Goal: Task Accomplishment & Management: Complete application form

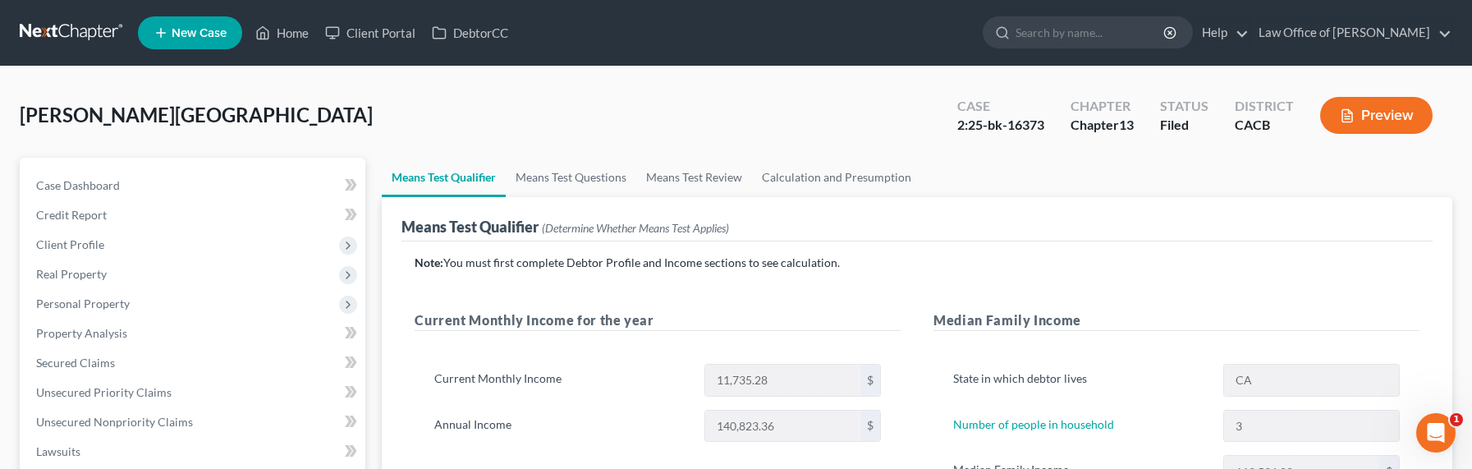
click at [46, 31] on link at bounding box center [72, 33] width 105 height 30
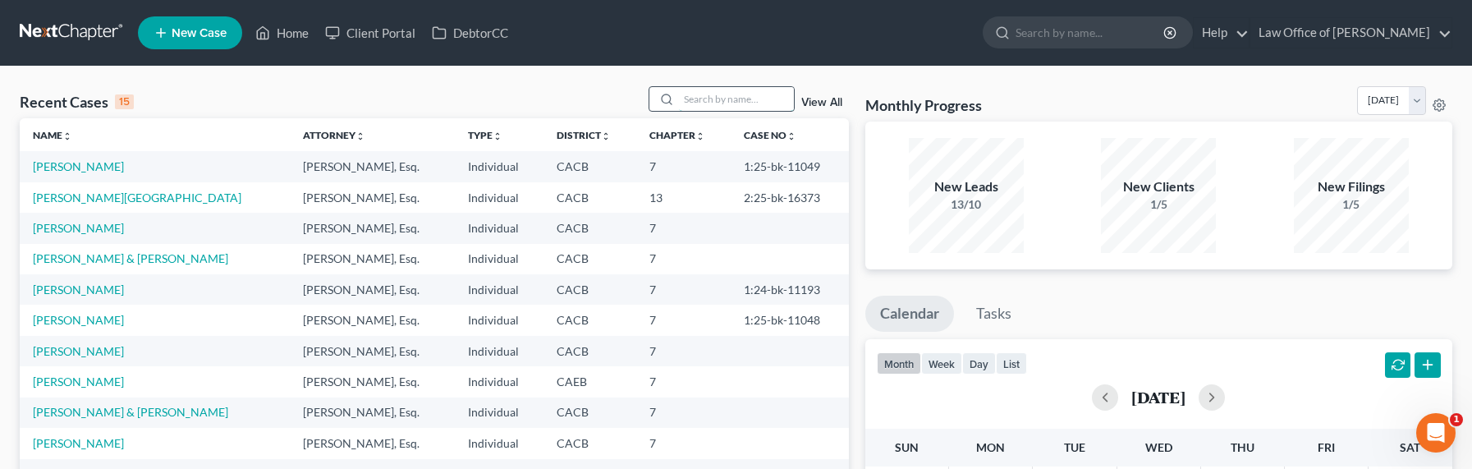
click at [695, 103] on input "search" at bounding box center [736, 99] width 115 height 24
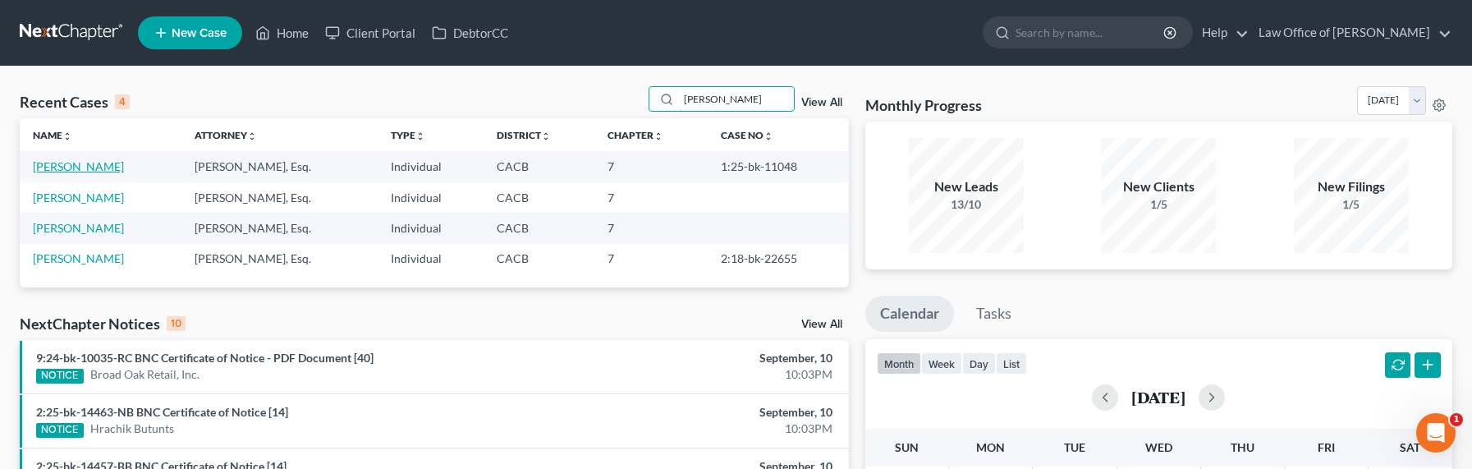
type input "angela"
click at [79, 167] on link "[PERSON_NAME]" at bounding box center [78, 166] width 91 height 14
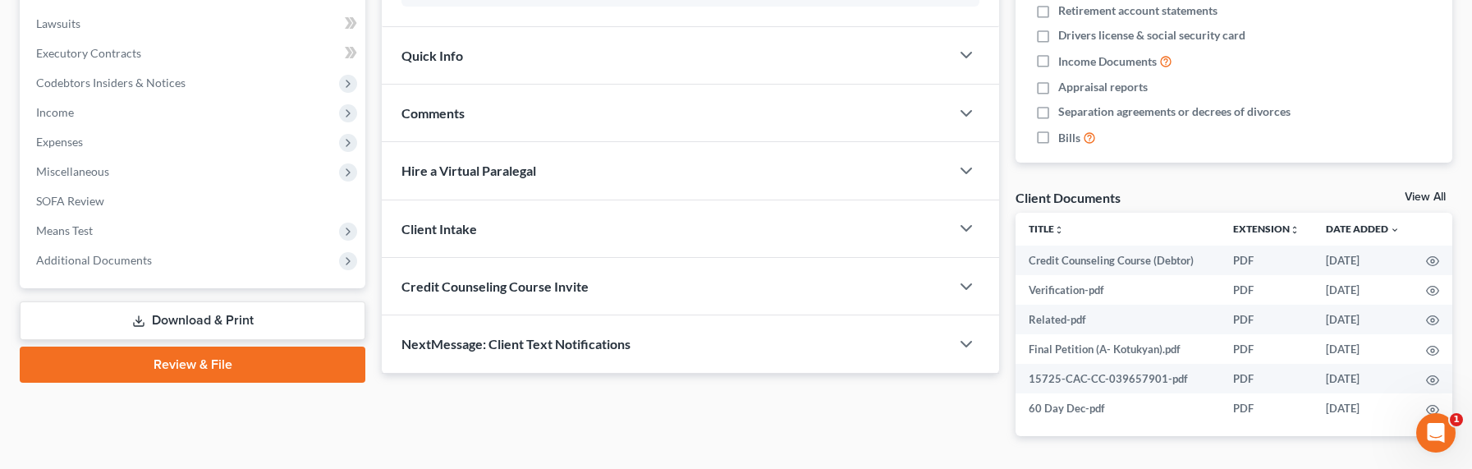
scroll to position [483, 0]
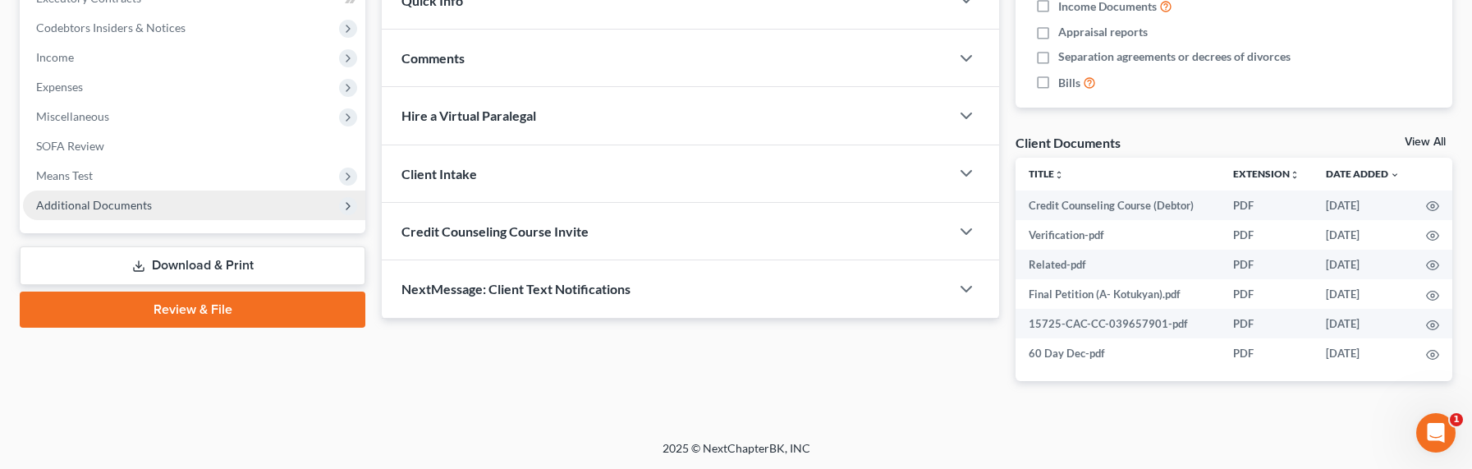
click at [79, 204] on span "Additional Documents" at bounding box center [94, 205] width 116 height 14
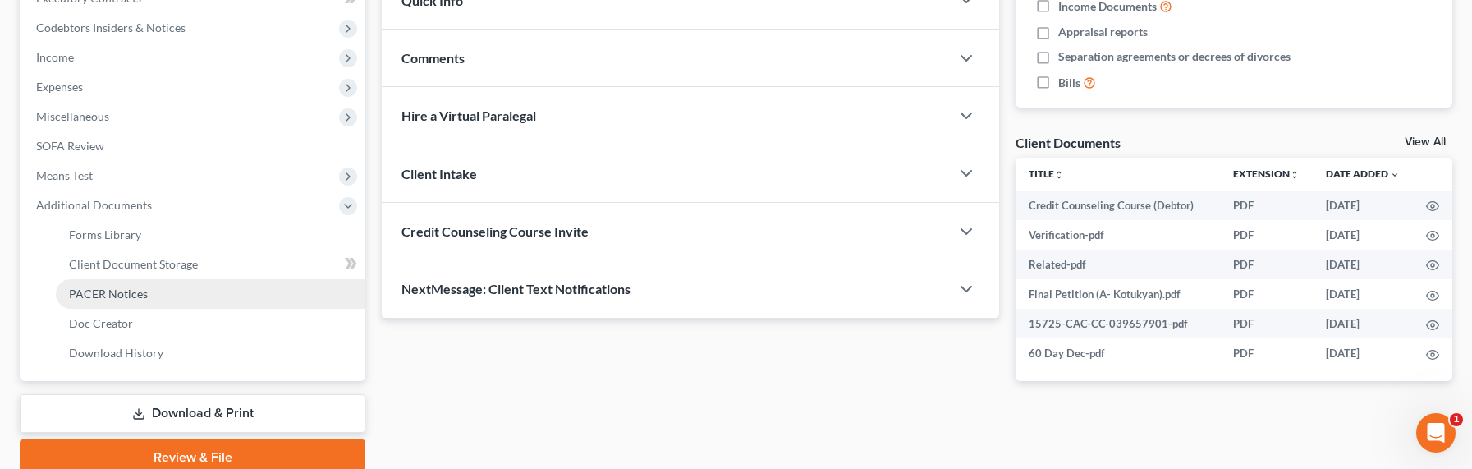
click at [104, 291] on span "PACER Notices" at bounding box center [108, 293] width 79 height 14
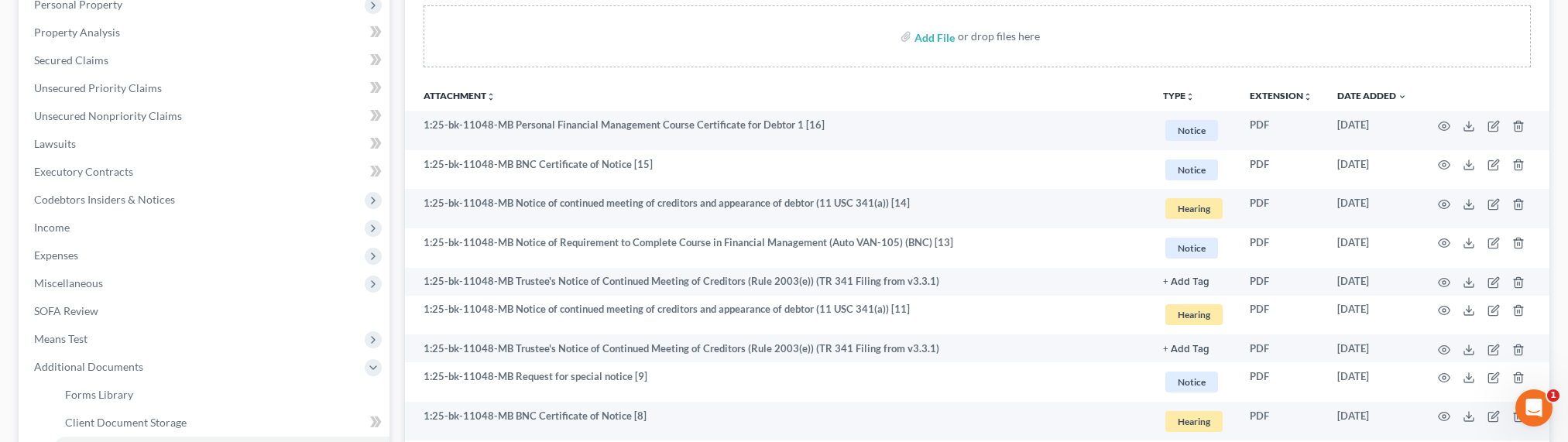
scroll to position [305, 0]
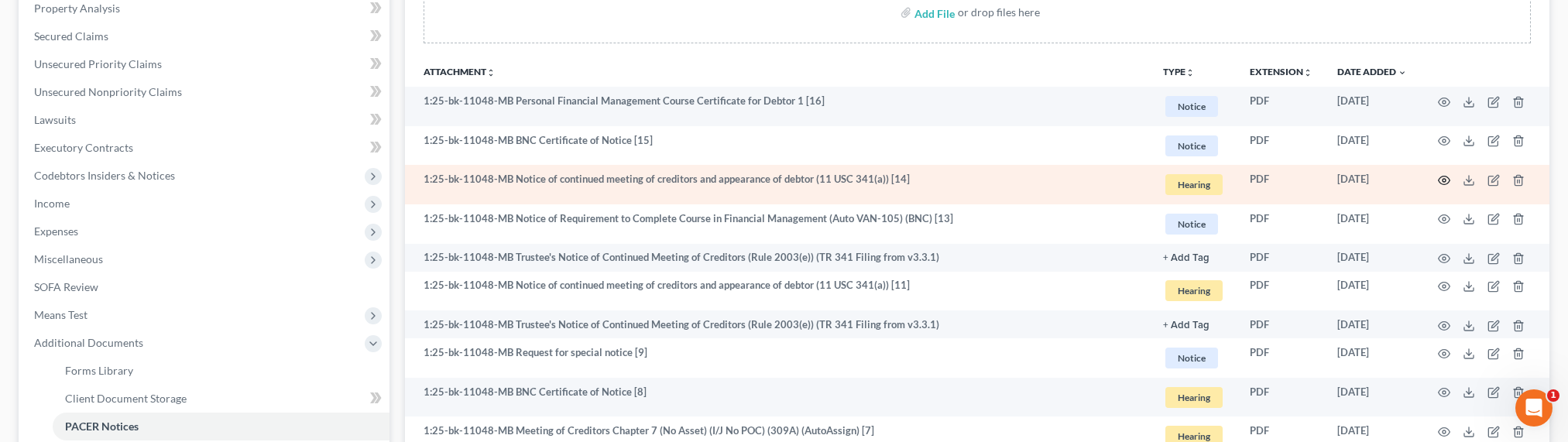
click at [1399, 176] on icon "button" at bounding box center [1444, 180] width 11 height 8
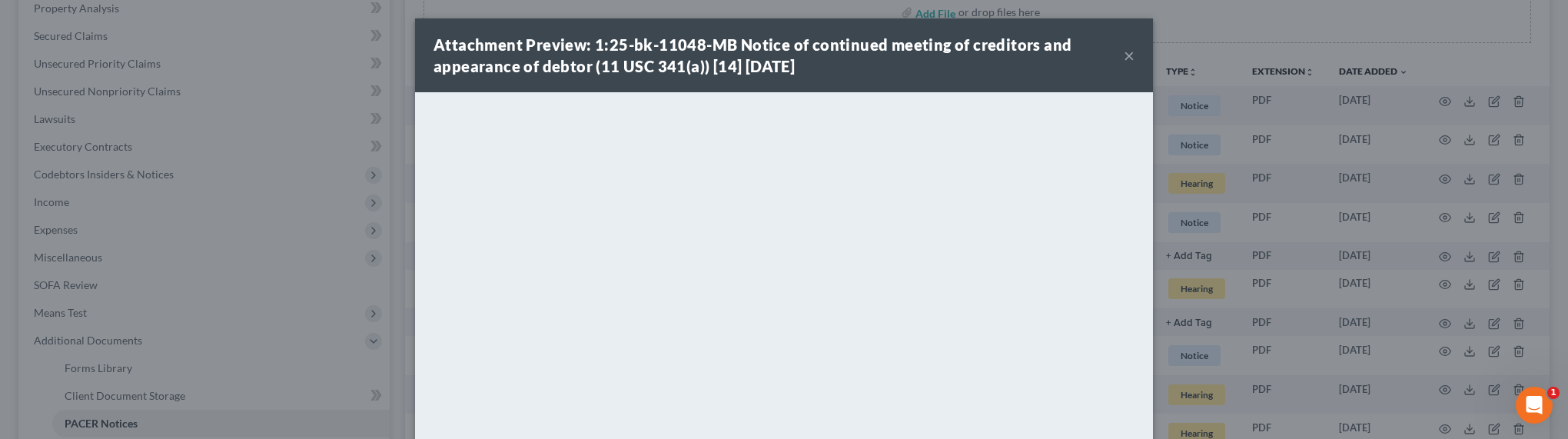
drag, startPoint x: 288, startPoint y: 171, endPoint x: 178, endPoint y: 7, distance: 197.5
click at [287, 169] on div "Attachment Preview: 1:25-bk-11048-MB Notice of continued meeting of creditors a…" at bounding box center [784, 219] width 1568 height 439
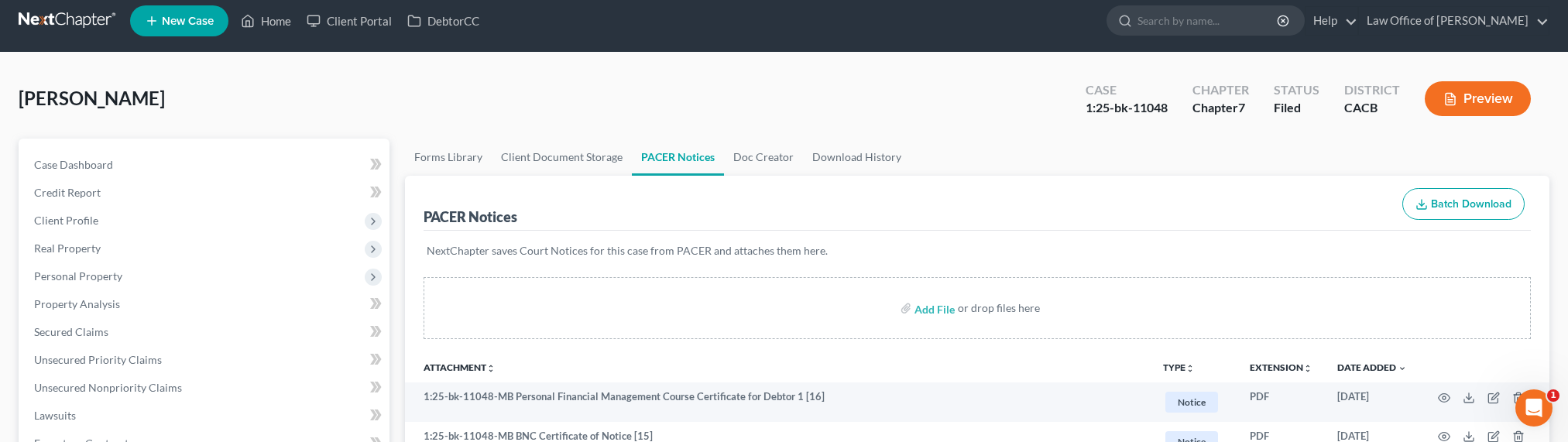
scroll to position [0, 0]
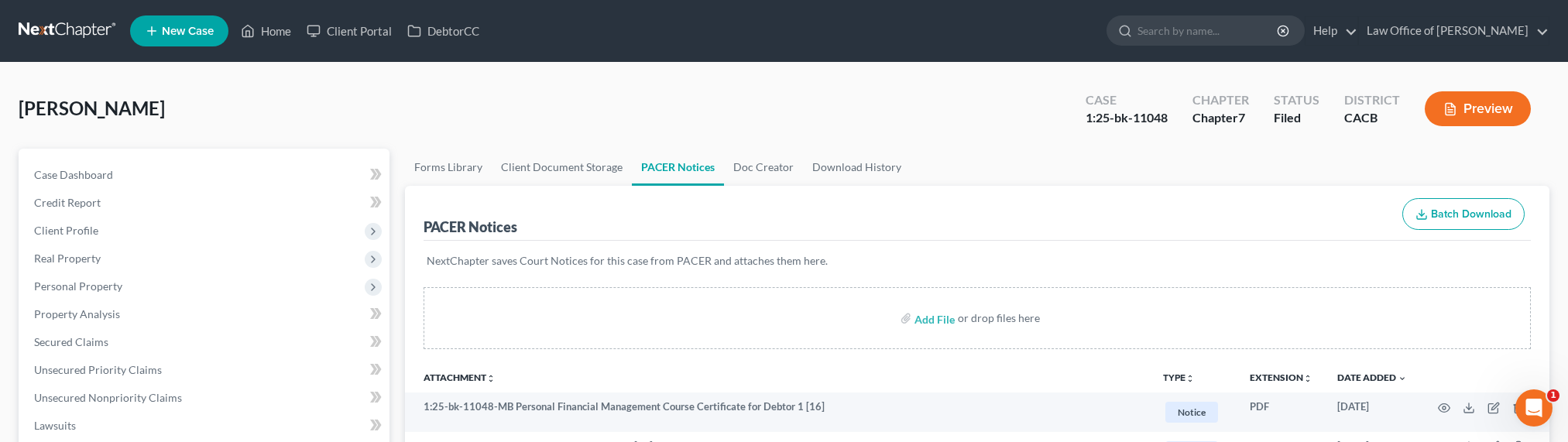
click at [59, 30] on link at bounding box center [68, 31] width 99 height 28
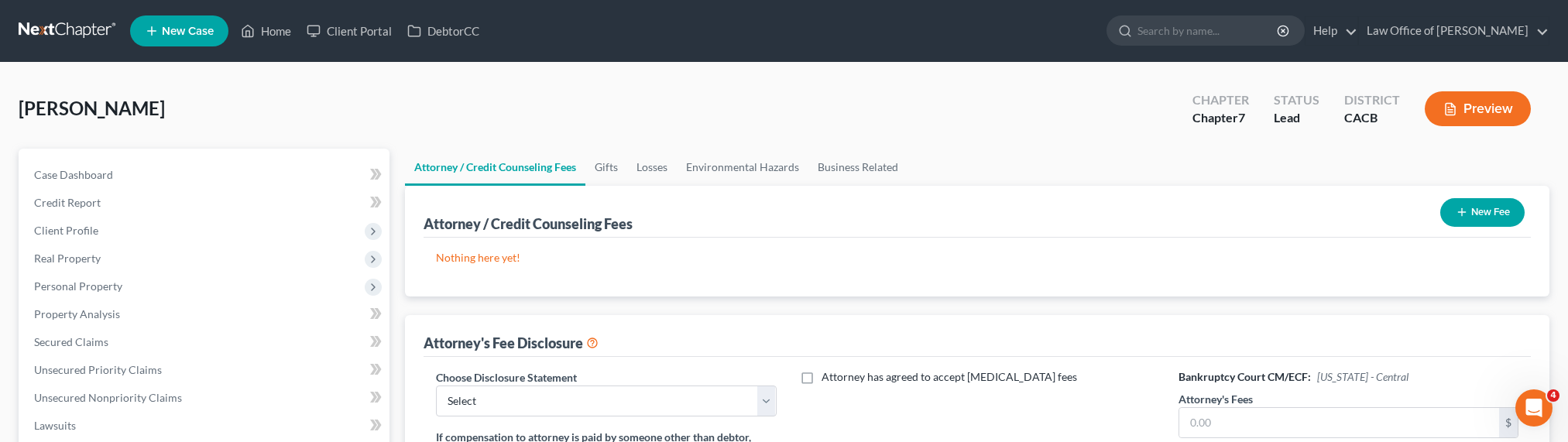
scroll to position [1654, 0]
click at [67, 31] on link at bounding box center [68, 31] width 99 height 28
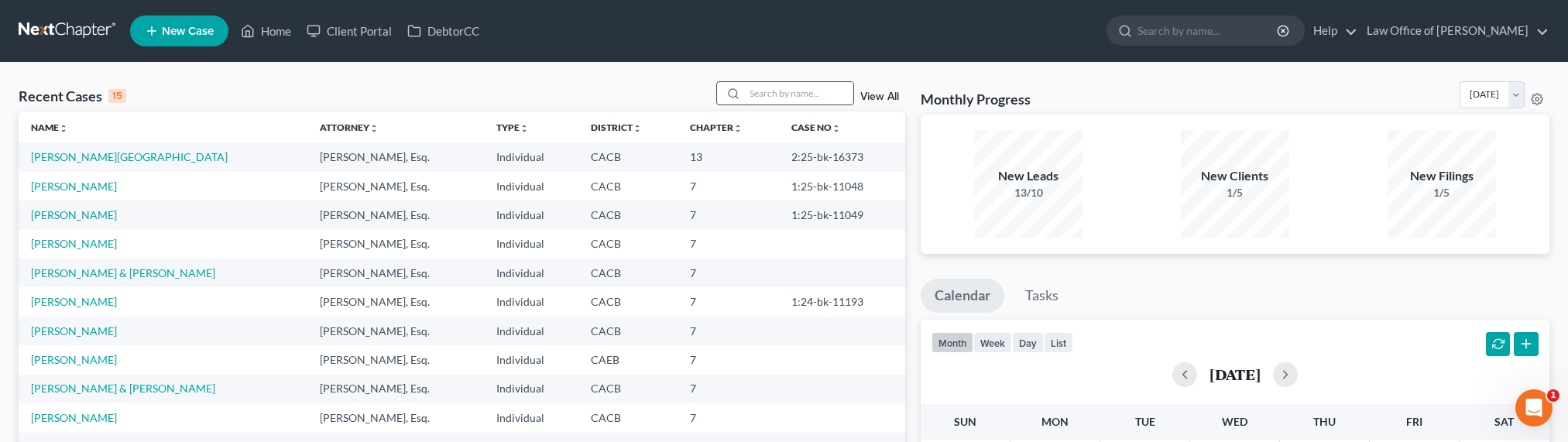
click at [793, 88] on input "search" at bounding box center [799, 93] width 108 height 23
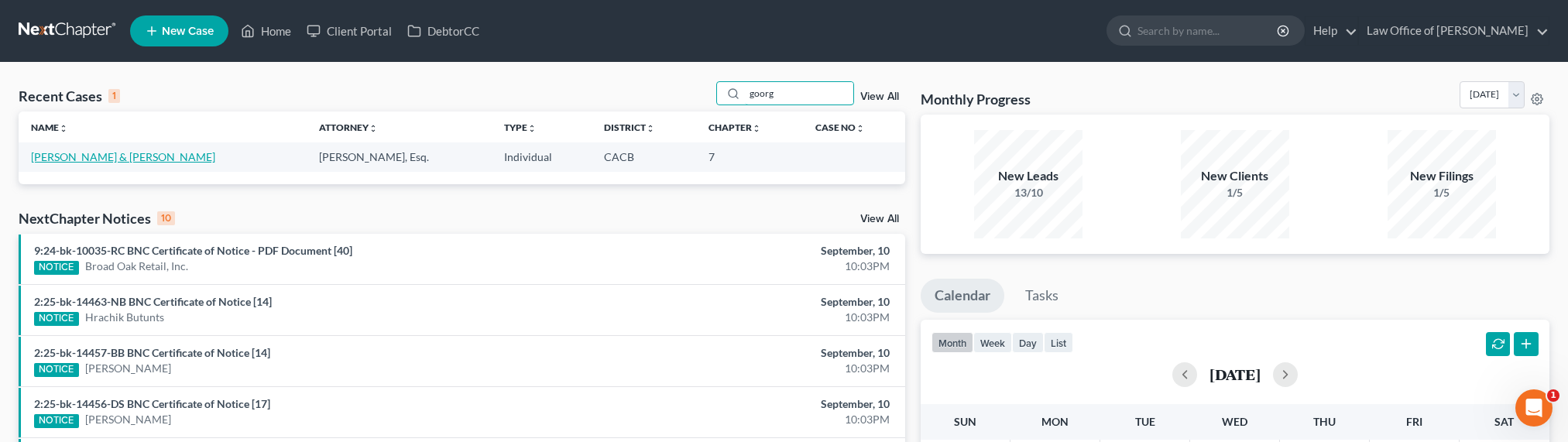
type input "goorg"
click at [168, 157] on link "[PERSON_NAME] & [PERSON_NAME]" at bounding box center [123, 156] width 184 height 13
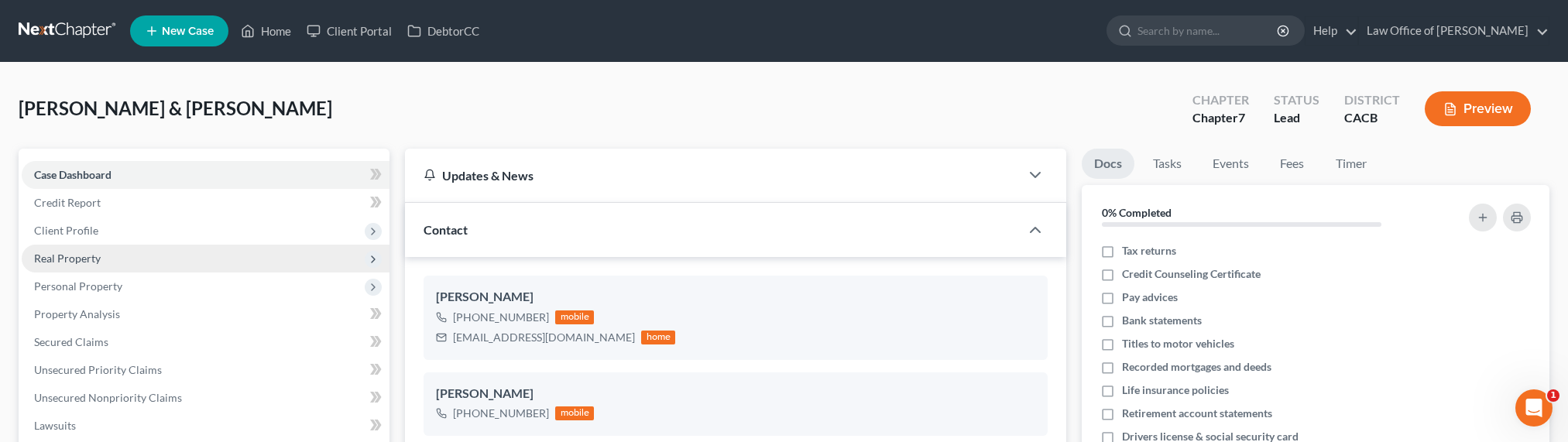
click at [62, 256] on span "Real Property" at bounding box center [67, 258] width 67 height 13
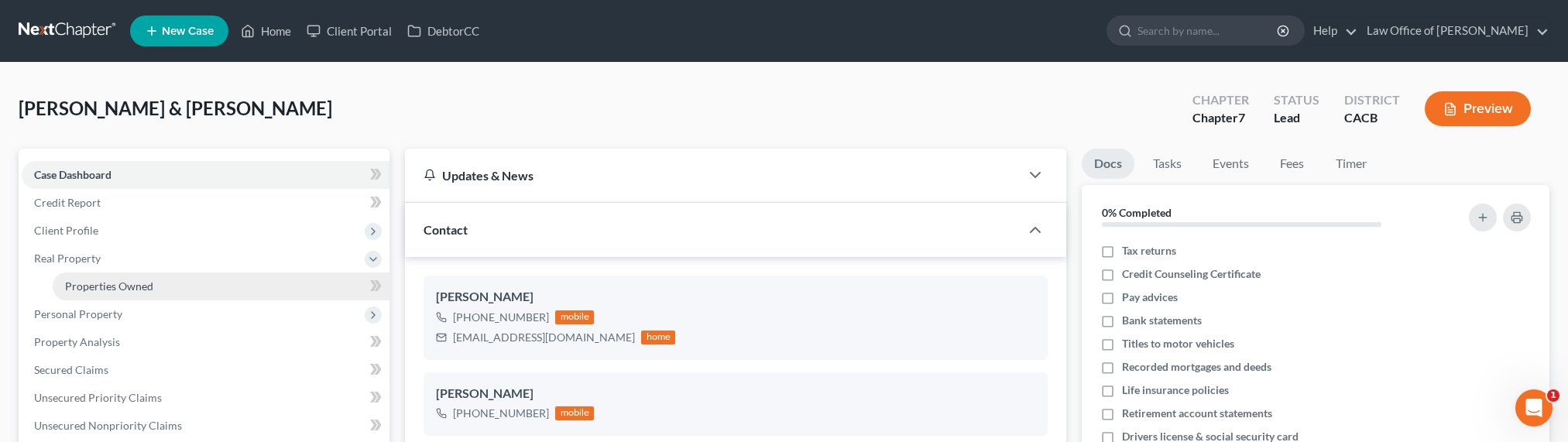
click at [122, 285] on span "Properties Owned" at bounding box center [109, 286] width 89 height 13
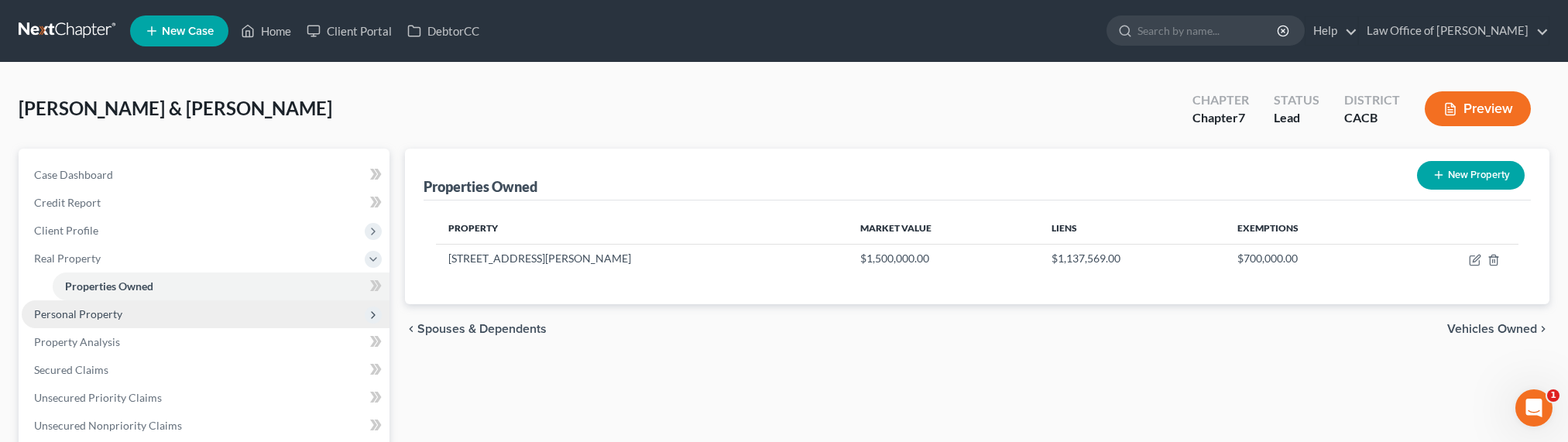
click at [89, 313] on span "Personal Property" at bounding box center [78, 314] width 89 height 13
click at [119, 314] on span "Vehicles Owned" at bounding box center [104, 314] width 77 height 13
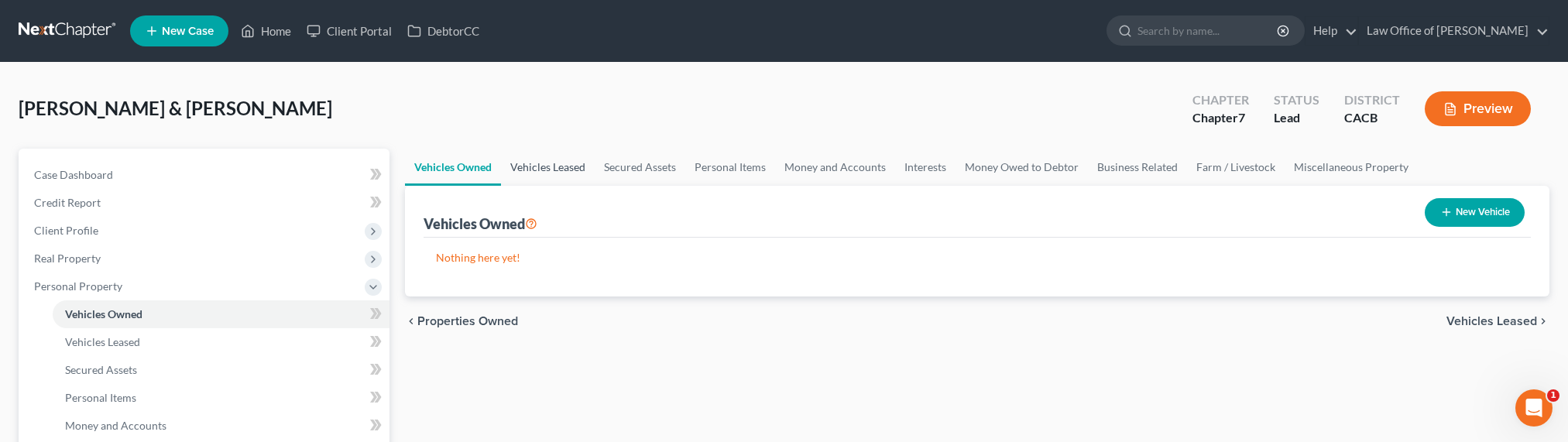
click at [545, 163] on link "Vehicles Leased" at bounding box center [547, 167] width 93 height 37
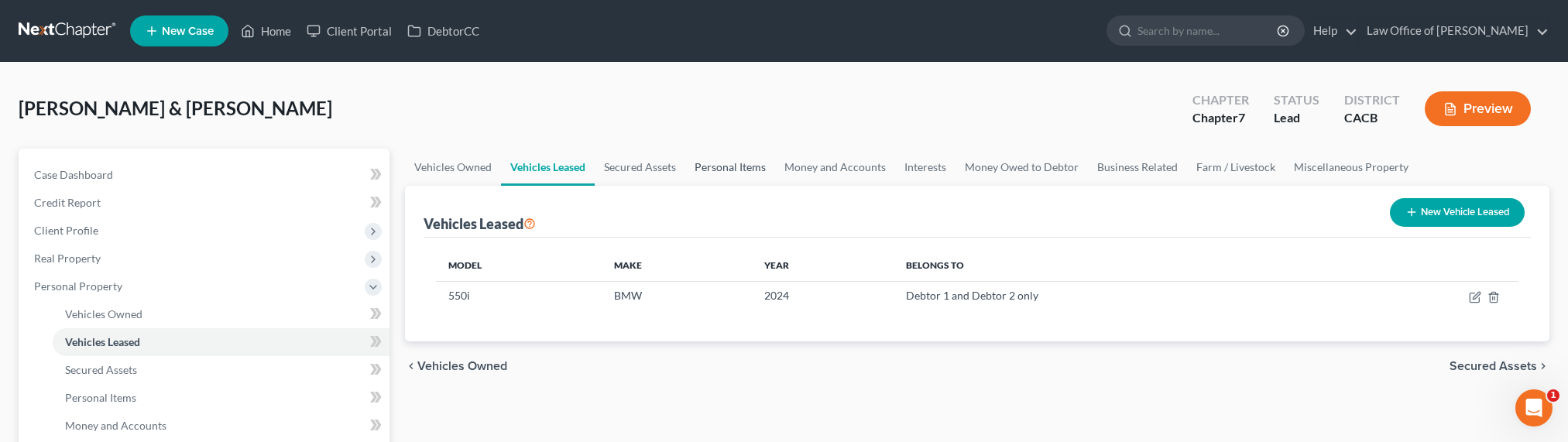
click at [736, 171] on link "Personal Items" at bounding box center [729, 167] width 90 height 37
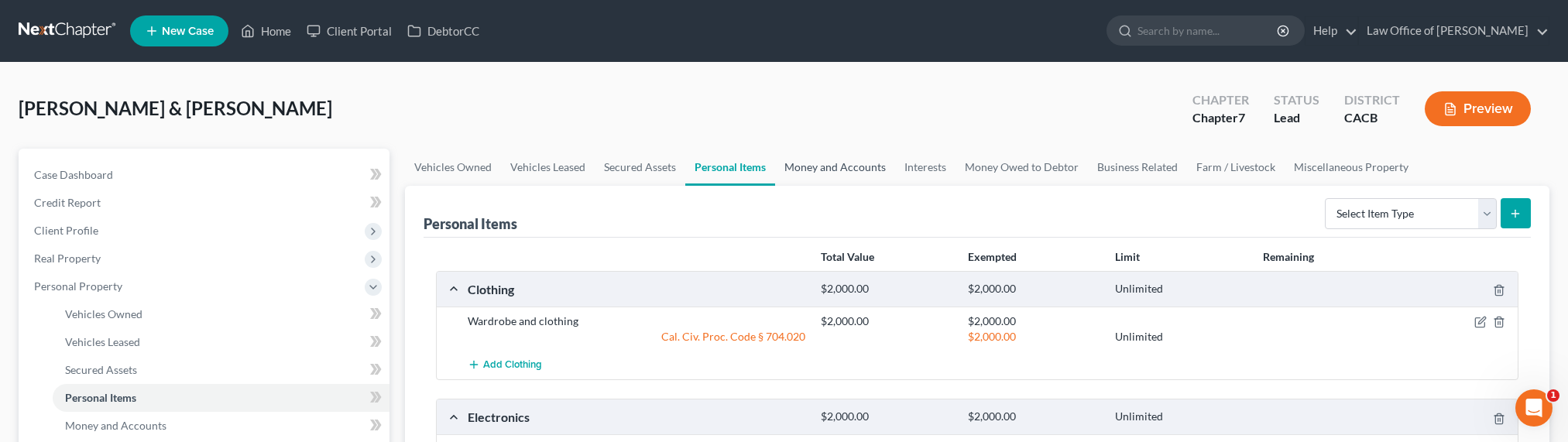
click at [829, 159] on link "Money and Accounts" at bounding box center [835, 167] width 120 height 37
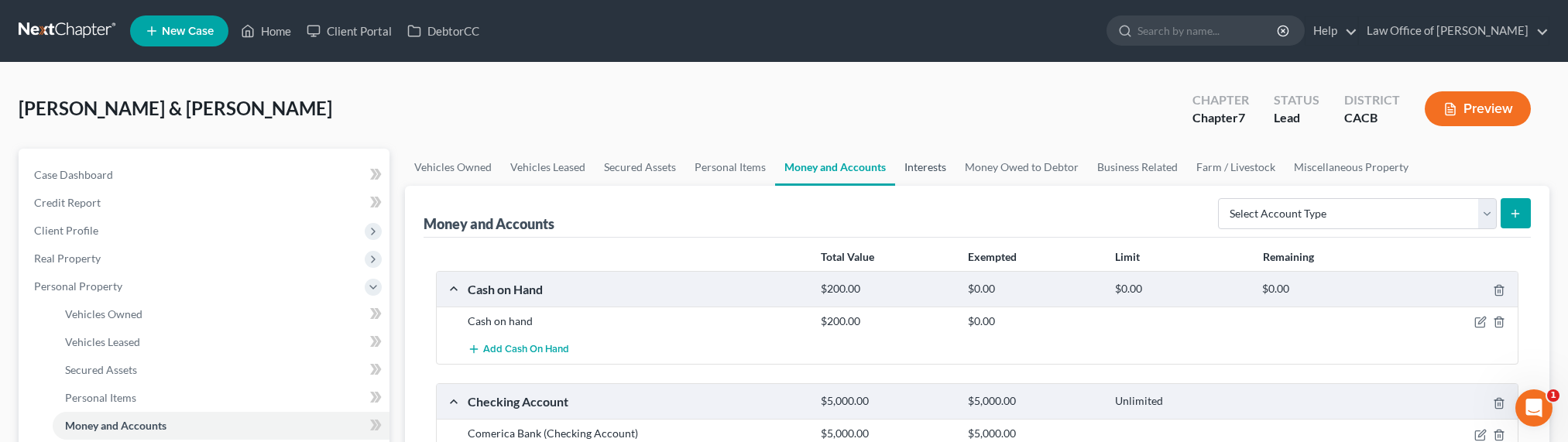
click at [932, 171] on link "Interests" at bounding box center [926, 167] width 60 height 37
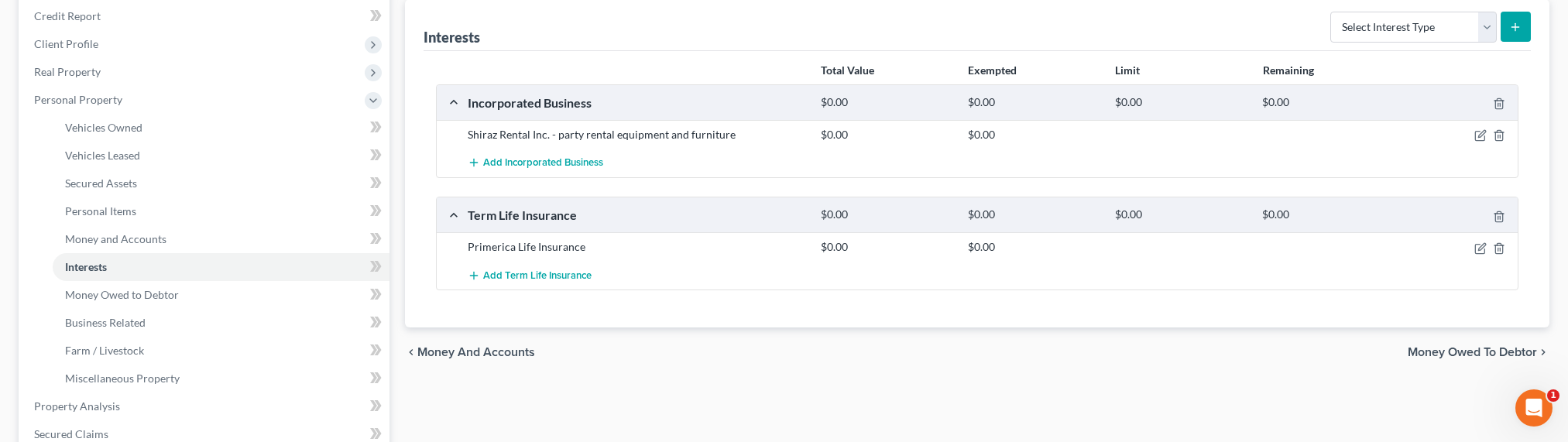
scroll to position [201, 0]
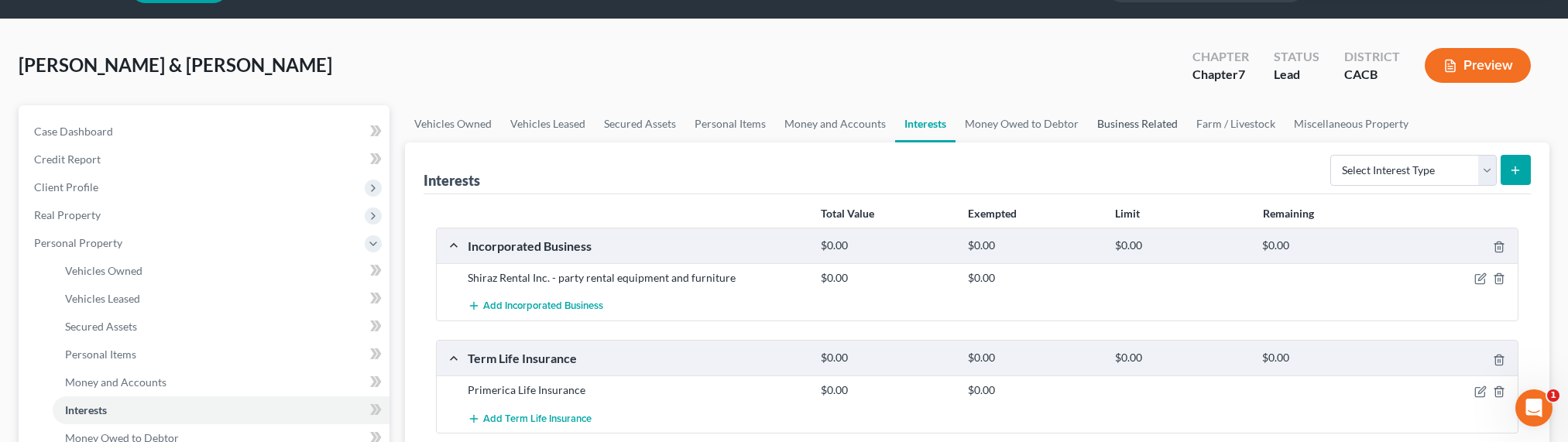
click at [1126, 127] on link "Business Related" at bounding box center [1137, 123] width 99 height 37
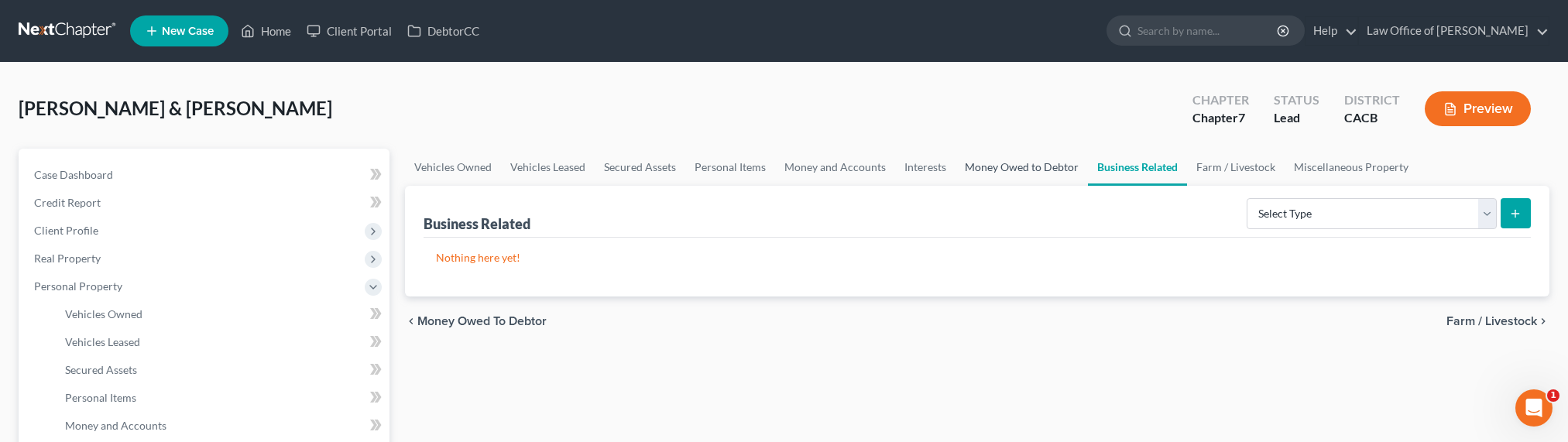
click at [1035, 171] on link "Money Owed to Debtor" at bounding box center [1022, 167] width 132 height 37
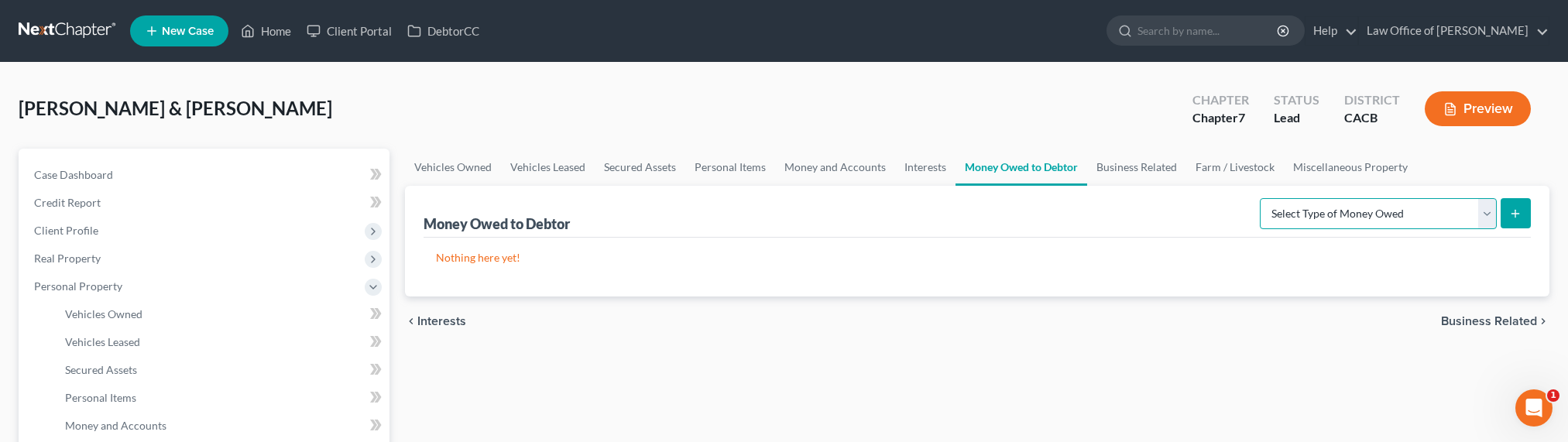
click at [1368, 215] on select "Select Type of Money Owed Accounts Receivable Alimony Child Support Claims Agai…" at bounding box center [1377, 213] width 237 height 31
click at [933, 165] on link "Interests" at bounding box center [926, 167] width 60 height 37
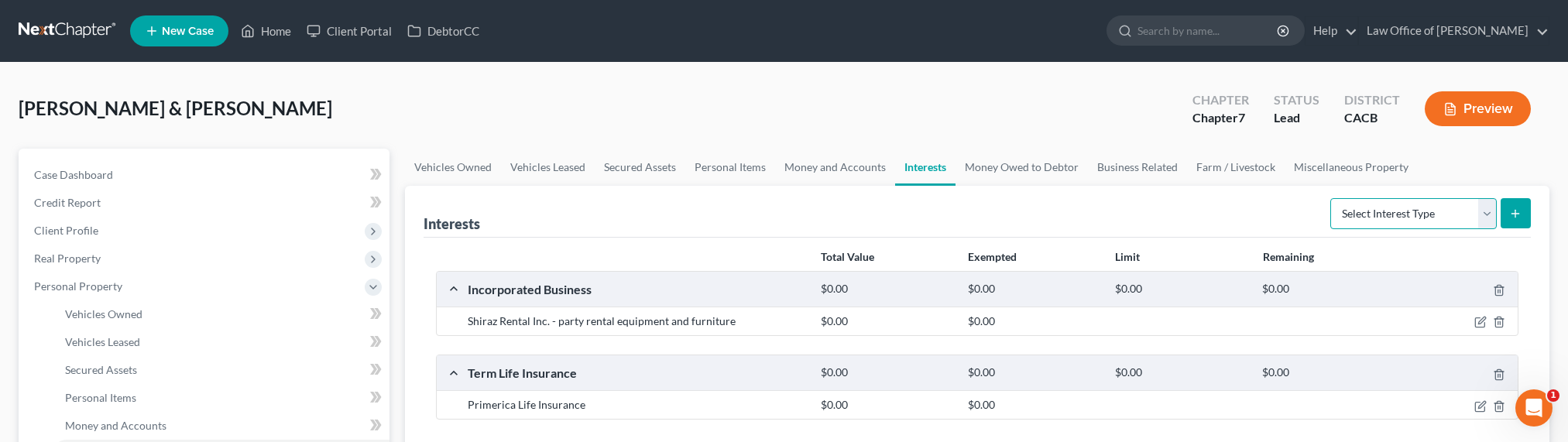
click at [1408, 221] on select "Select Interest Type 401K Annuity Bond Education IRA Government Bond Government…" at bounding box center [1413, 213] width 166 height 31
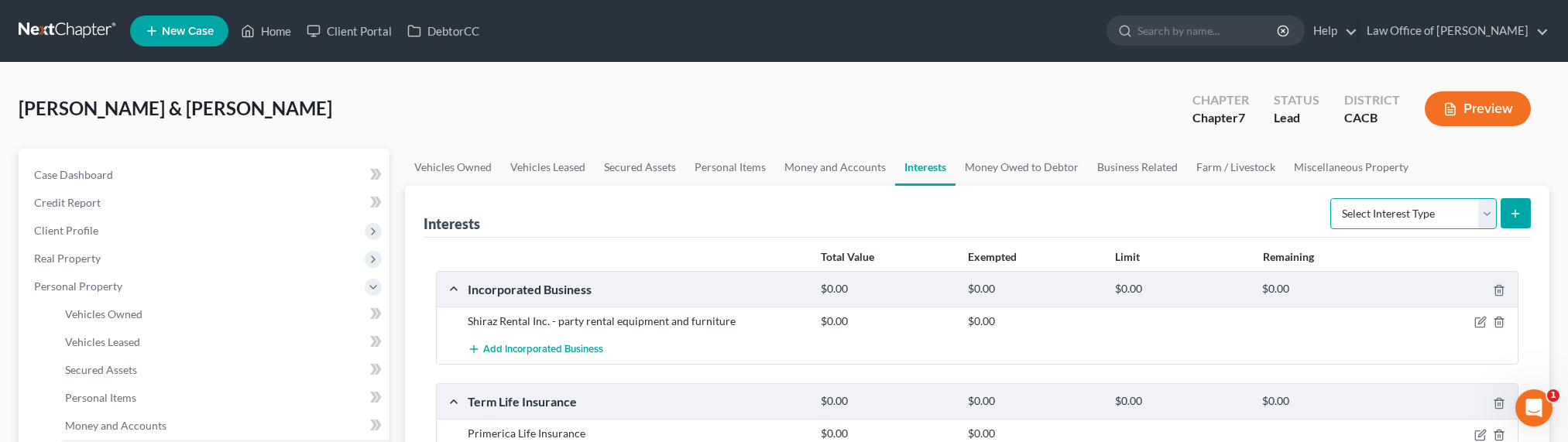
select select "term_life_insurance"
click at [1332, 198] on select "Select Interest Type 401K Annuity Bond Education IRA Government Bond Government…" at bounding box center [1413, 213] width 166 height 31
click at [462, 162] on link "Vehicles Owned" at bounding box center [453, 167] width 96 height 37
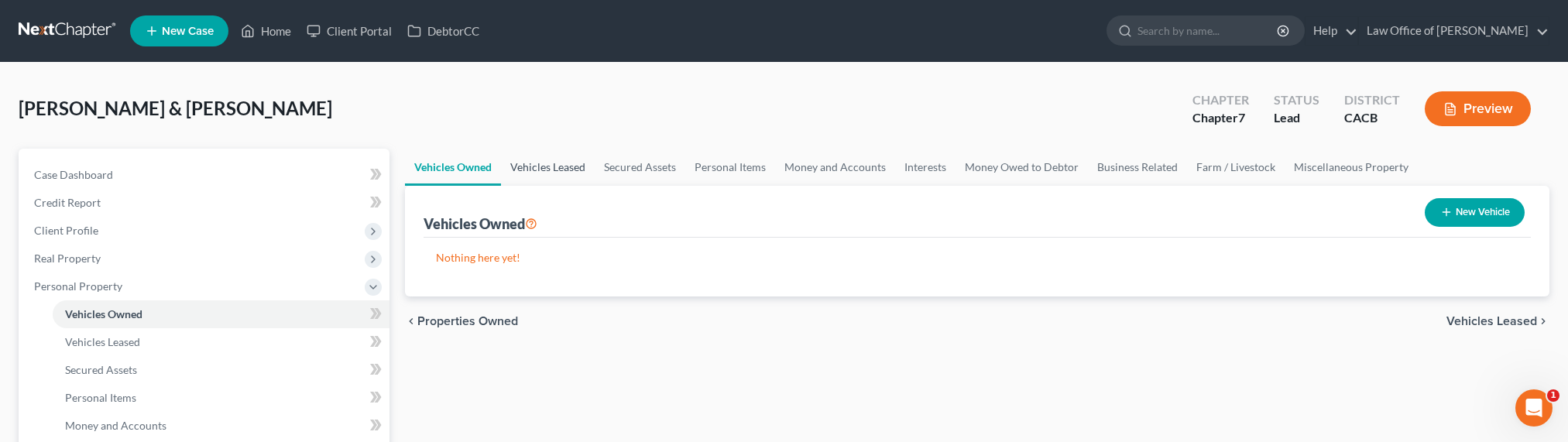
click at [559, 168] on link "Vehicles Leased" at bounding box center [547, 167] width 93 height 37
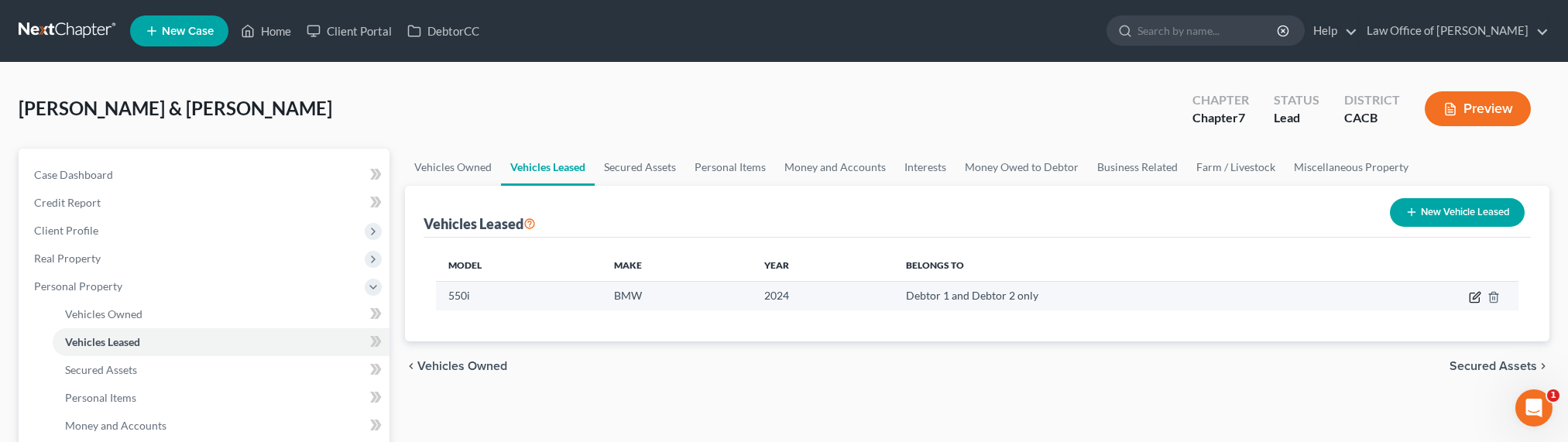
click at [1475, 292] on icon "button" at bounding box center [1475, 297] width 12 height 12
select select "0"
select select "2"
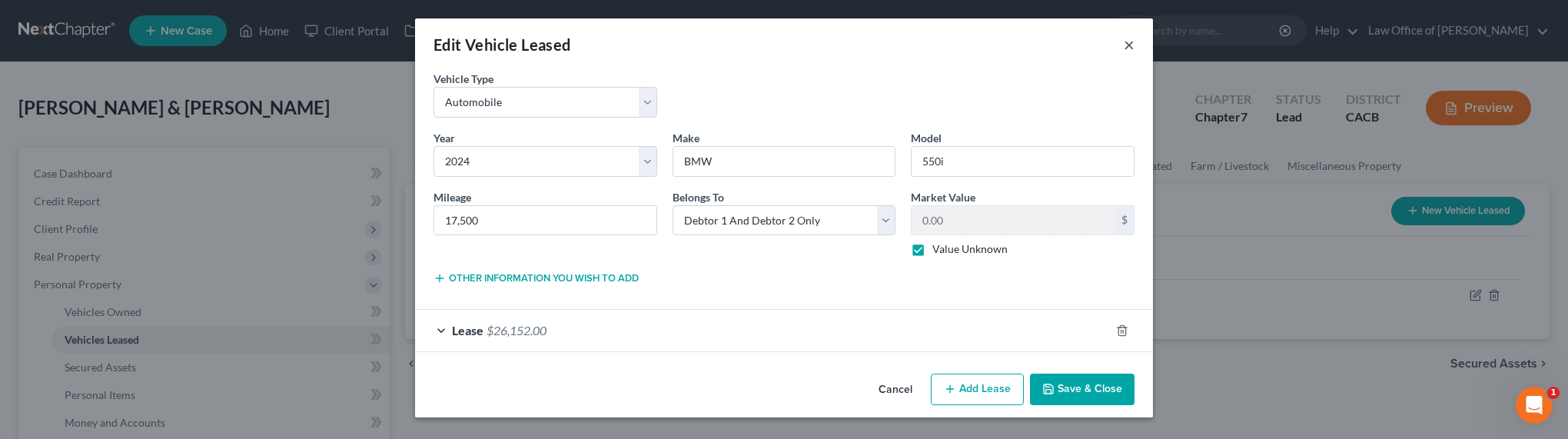
click at [1129, 47] on button "×" at bounding box center [1129, 45] width 10 height 19
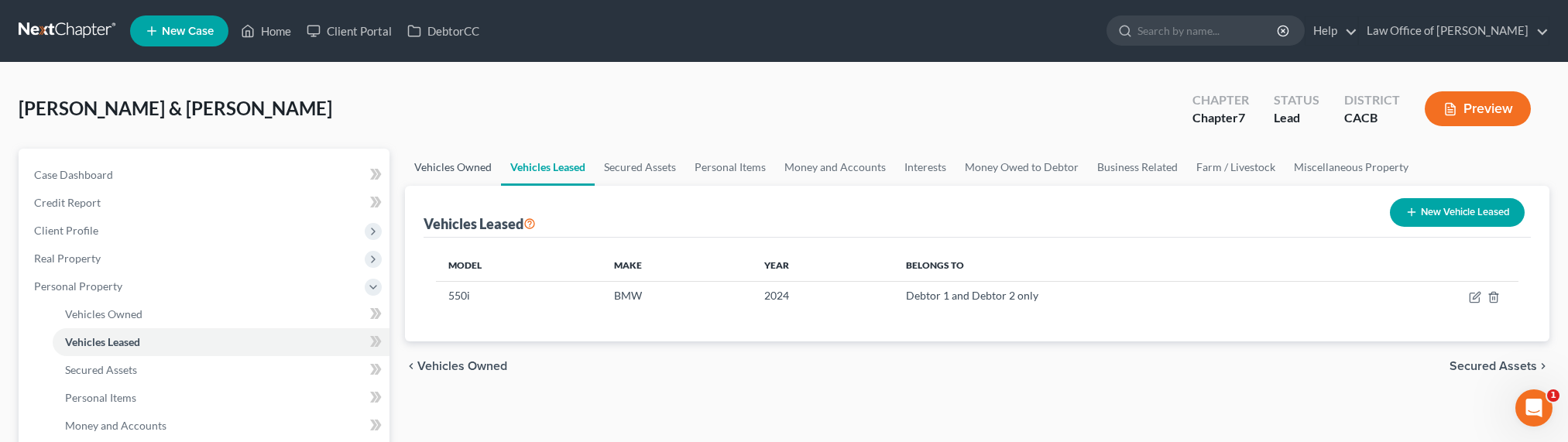
click at [445, 167] on link "Vehicles Owned" at bounding box center [453, 167] width 96 height 37
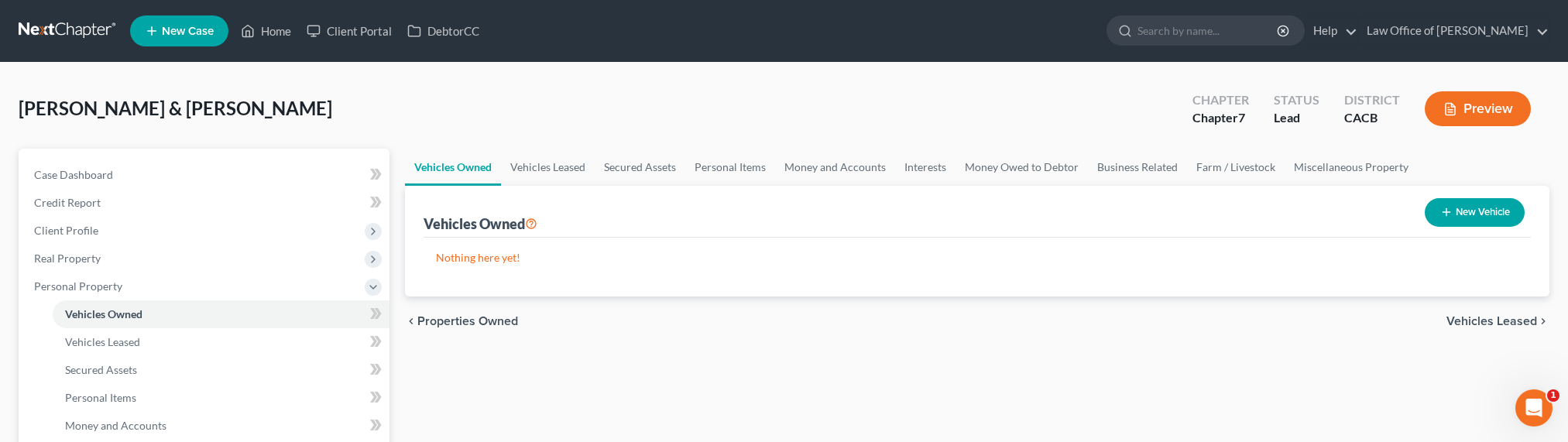
click at [1453, 212] on button "New Vehicle" at bounding box center [1475, 212] width 100 height 28
select select "0"
select select "2"
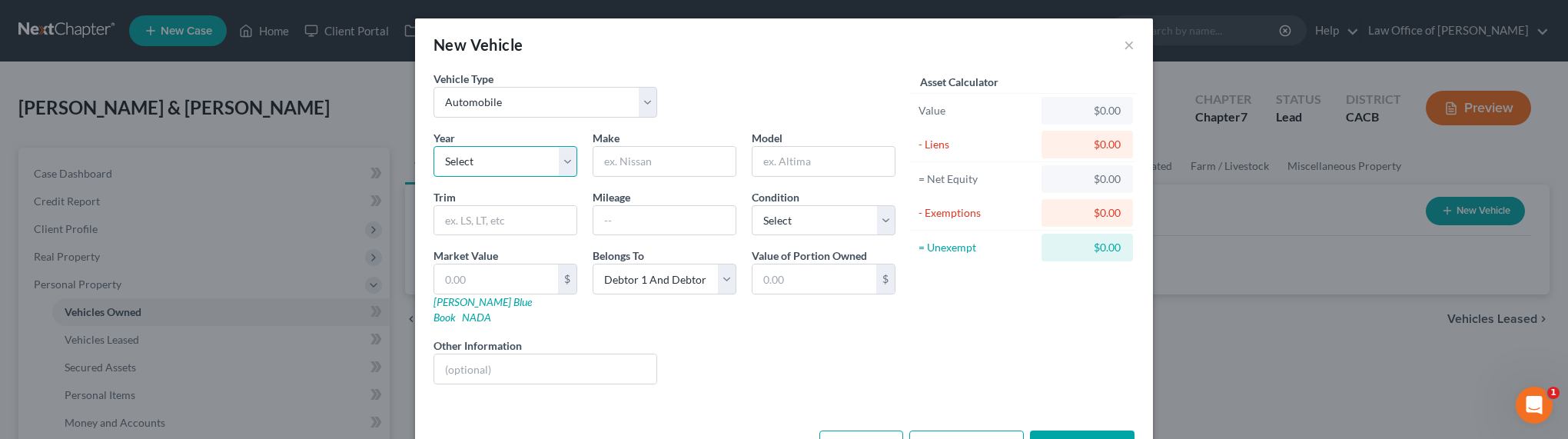
click at [500, 164] on select "Select 2026 2025 2024 2023 2022 2021 2020 2019 2018 2017 2016 2015 2014 2013 20…" at bounding box center [505, 161] width 143 height 31
click at [464, 165] on select "Select 2026 2025 2024 2023 2022 2021 2020 2019 2018 2017 2016 2015 2014 2013 20…" at bounding box center [505, 161] width 143 height 31
select select "19"
click at [434, 146] on select "Select 2026 2025 2024 2023 2022 2021 2020 2019 2018 2017 2016 2015 2014 2013 20…" at bounding box center [505, 161] width 143 height 31
click at [684, 169] on input "text" at bounding box center [665, 161] width 142 height 29
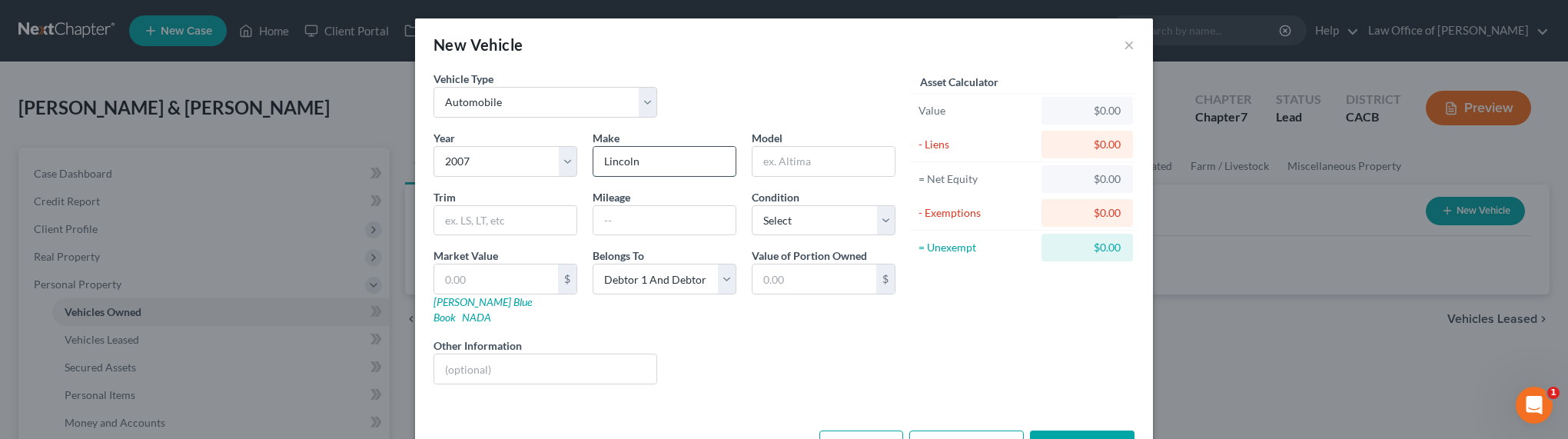
type input "Lincoln"
type input "Navigator"
type input "150,000"
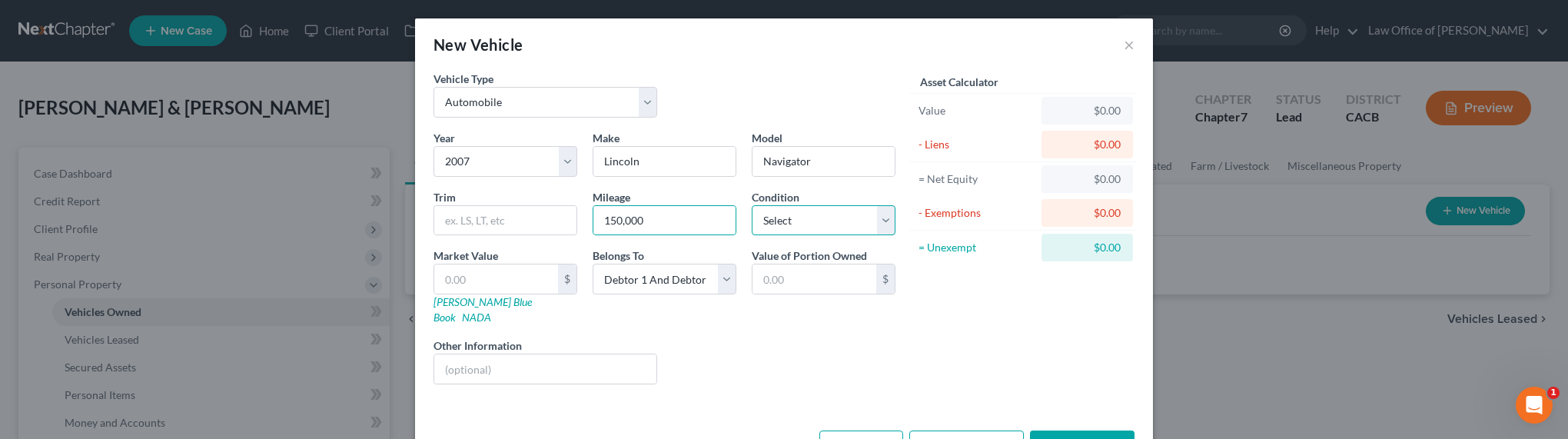
click at [824, 219] on select "Select Excellent Very Good Good Fair Poor" at bounding box center [823, 220] width 143 height 31
select select "3"
click at [752, 205] on select "Select Excellent Very Good Good Fair Poor" at bounding box center [823, 220] width 143 height 31
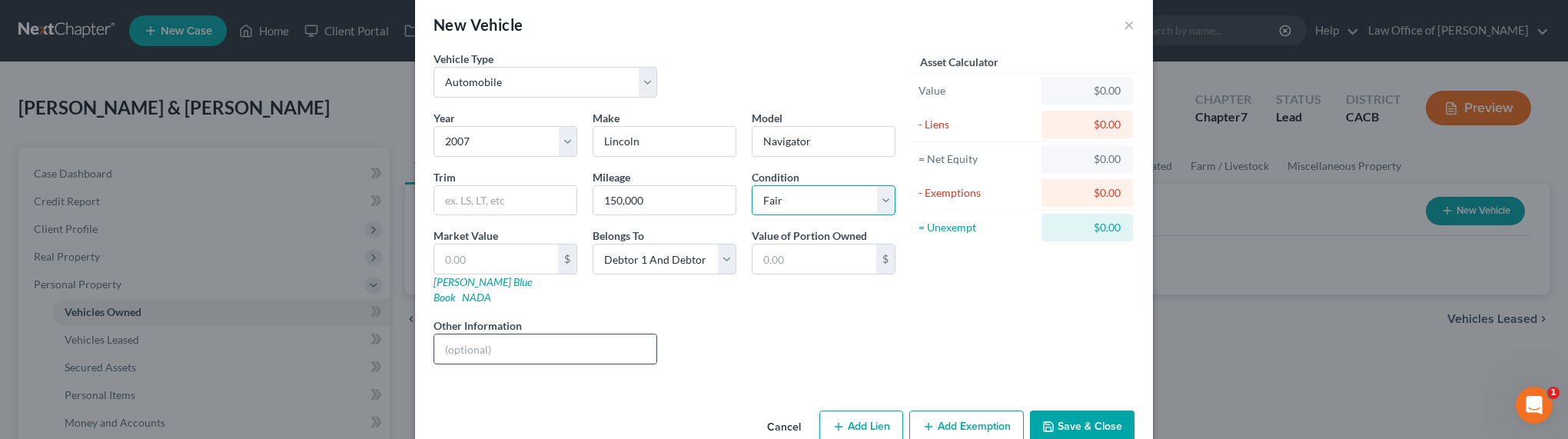
scroll to position [37, 0]
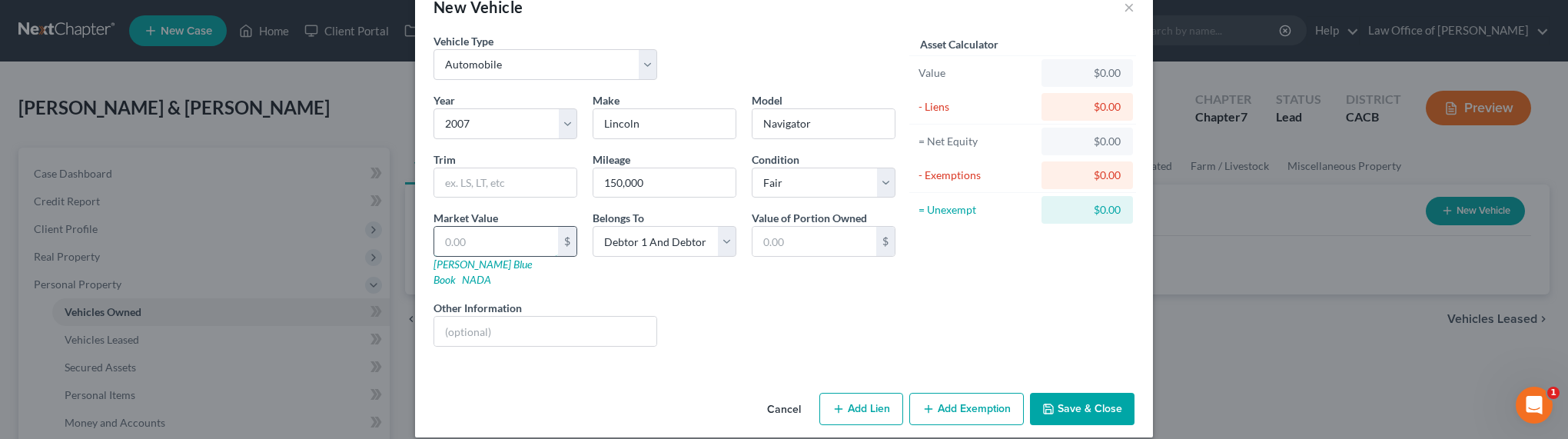
click at [468, 242] on input "text" at bounding box center [496, 241] width 124 height 29
type input "3"
type input "3.00"
type input "30"
type input "30.00"
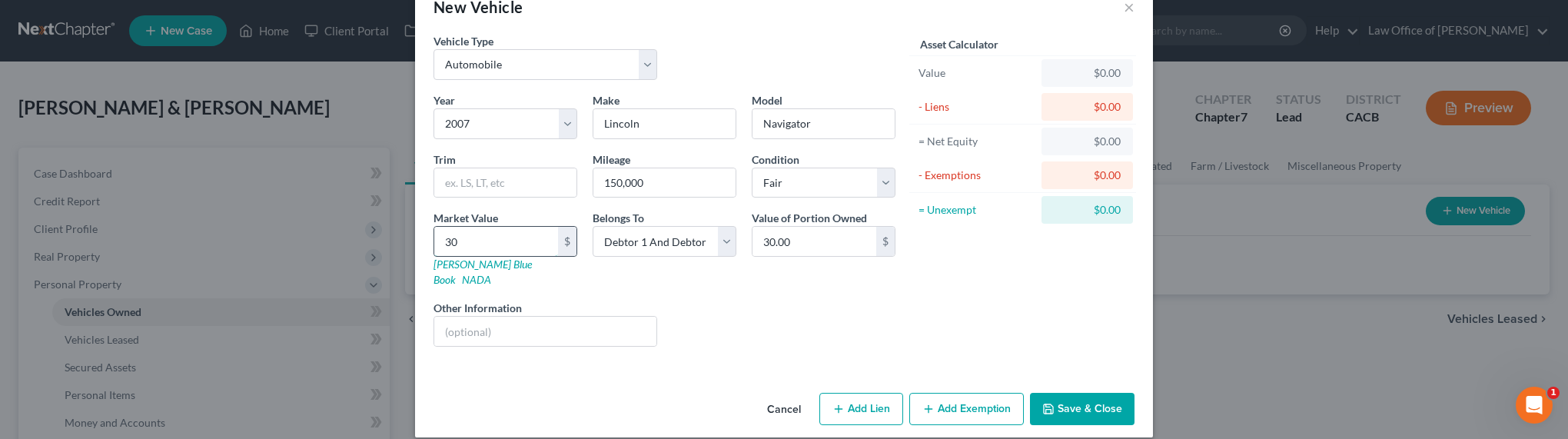
type input "300"
type input "300.00"
type input "3000"
type input "3,000.00"
type input "3,000"
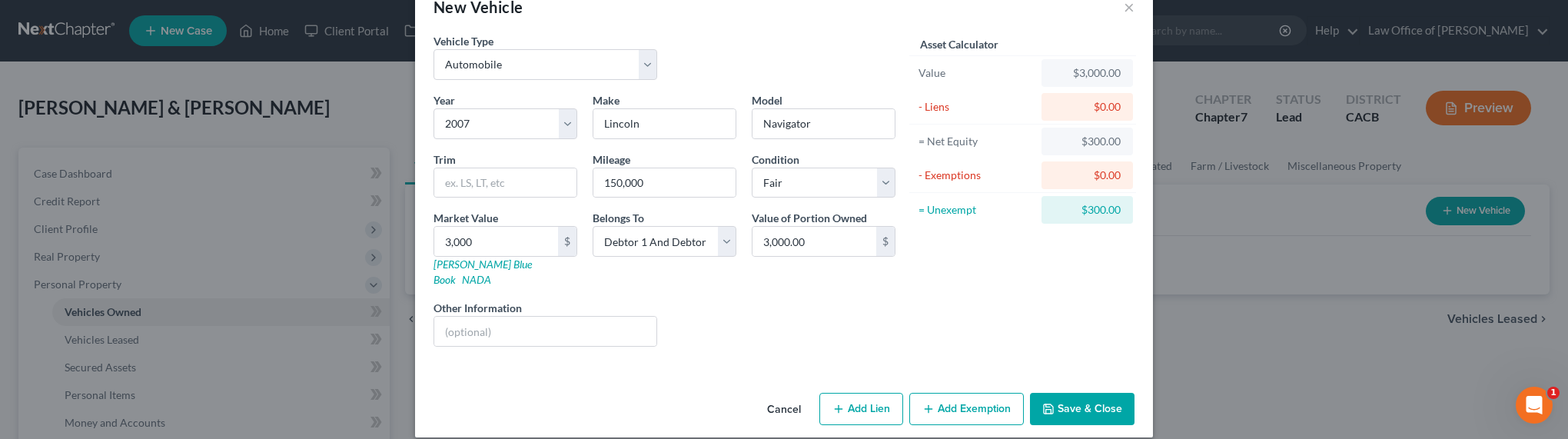
click at [964, 392] on button "Add Exemption" at bounding box center [967, 408] width 114 height 32
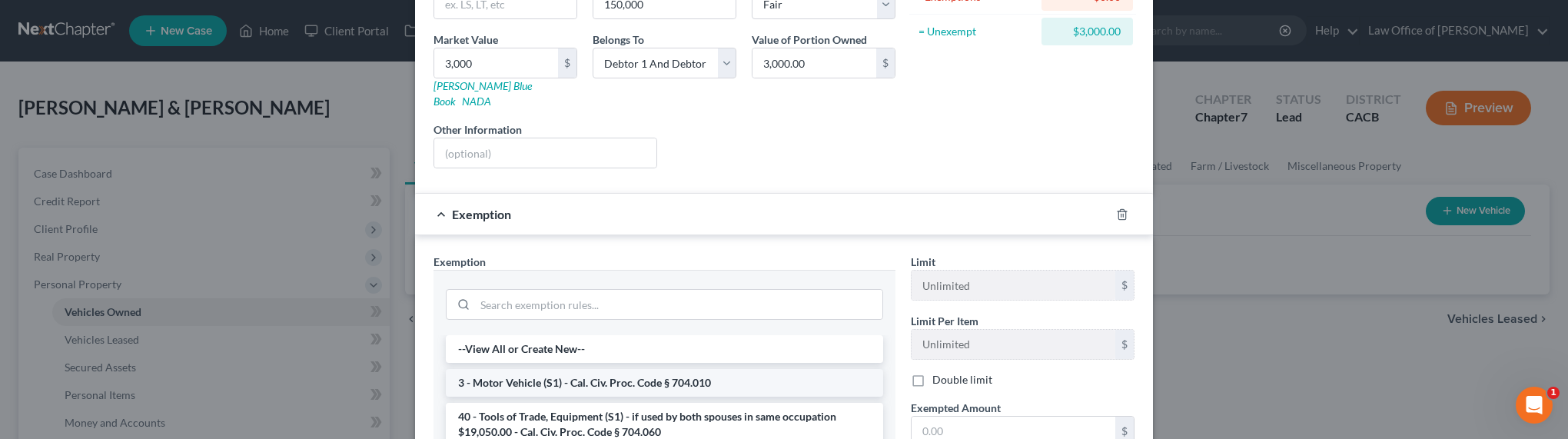
scroll to position [231, 0]
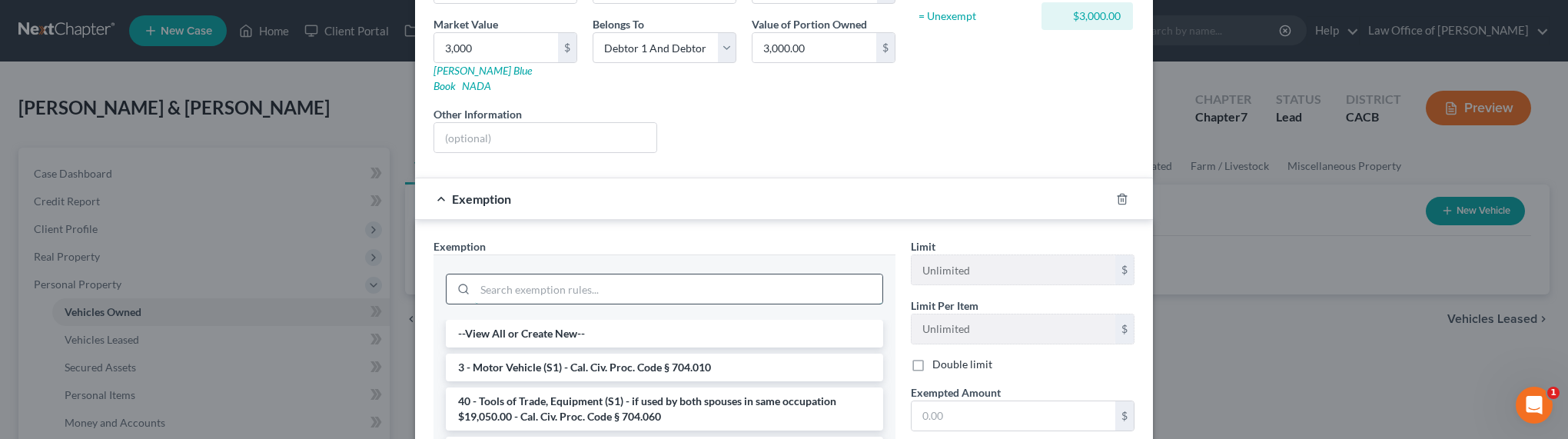
click at [623, 274] on input "search" at bounding box center [678, 288] width 407 height 29
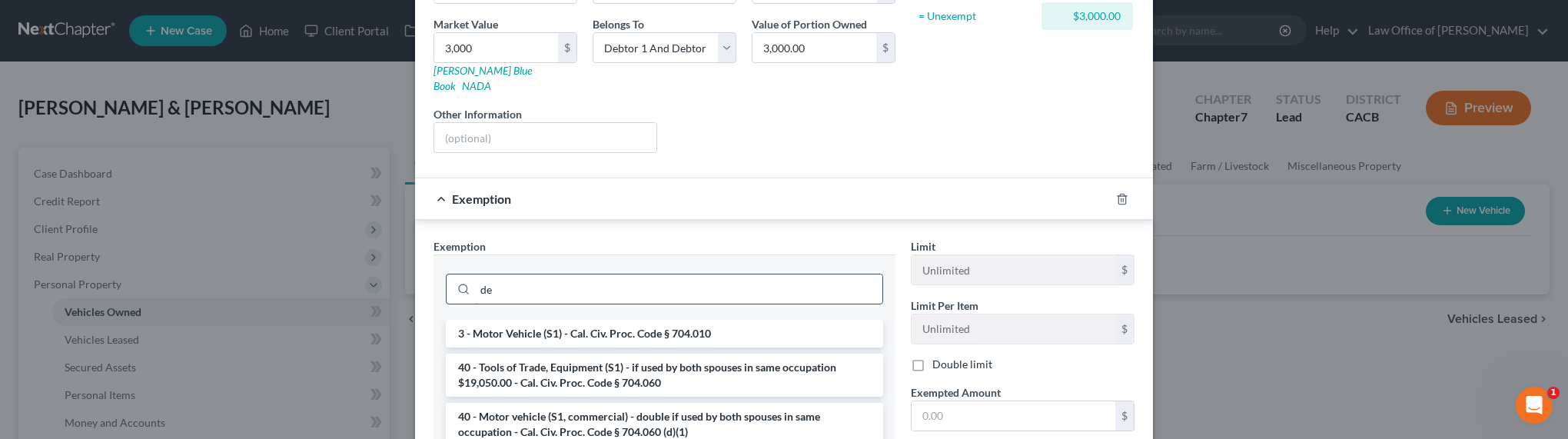
type input "d"
type input "vehi"
click at [564, 196] on div "Exemption" at bounding box center [762, 198] width 695 height 40
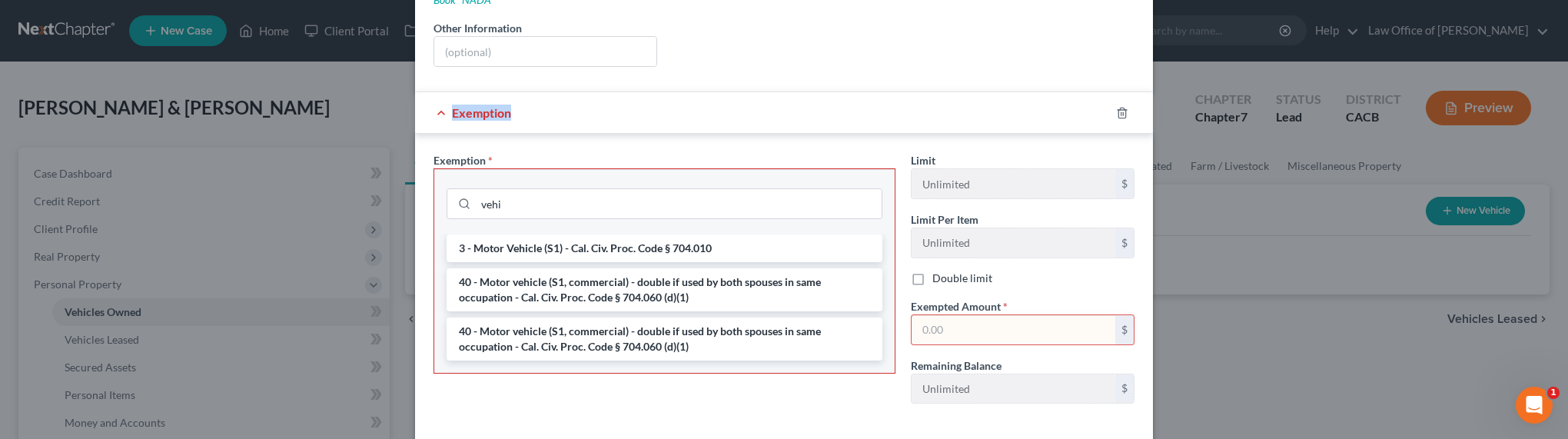
scroll to position [376, 0]
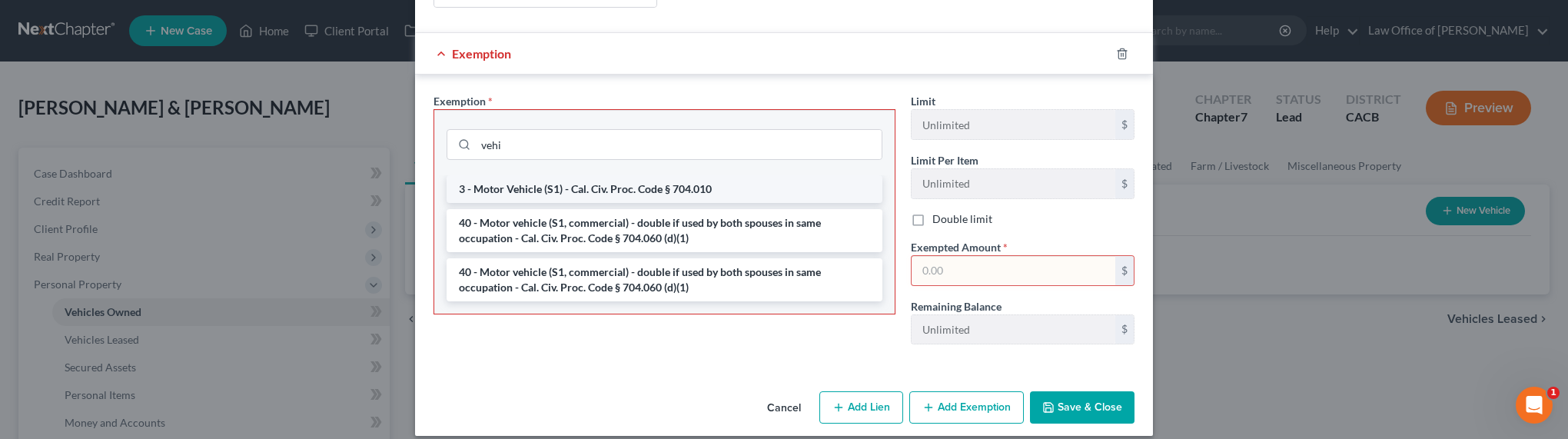
click at [559, 178] on li "3 - Motor Vehicle (S1) - Cal. Civ. Proc. Code § 704.010" at bounding box center [664, 189] width 436 height 28
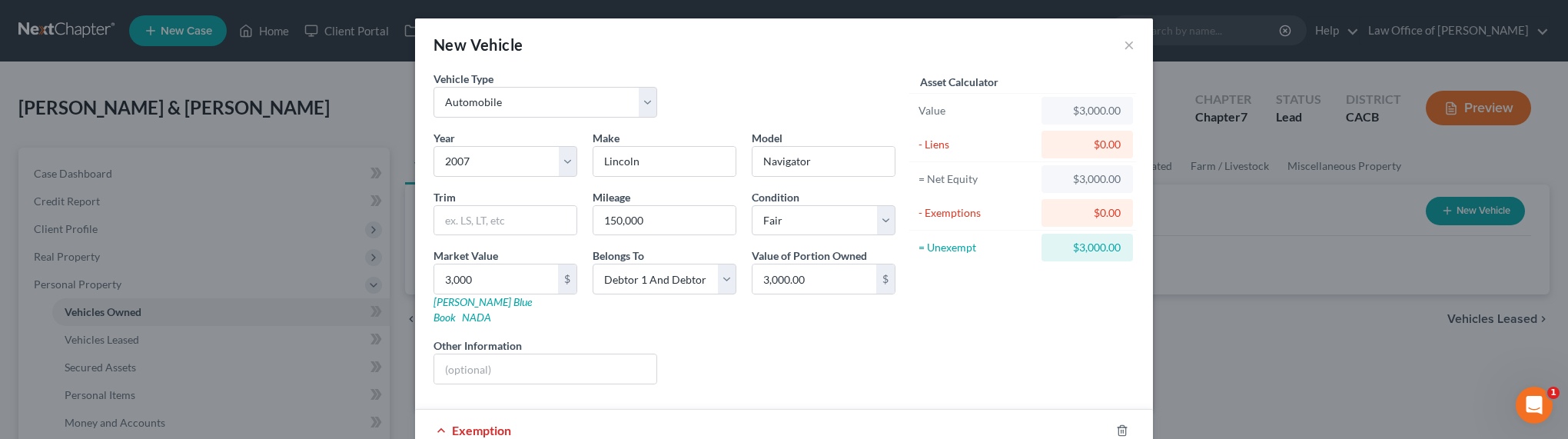
scroll to position [379, 0]
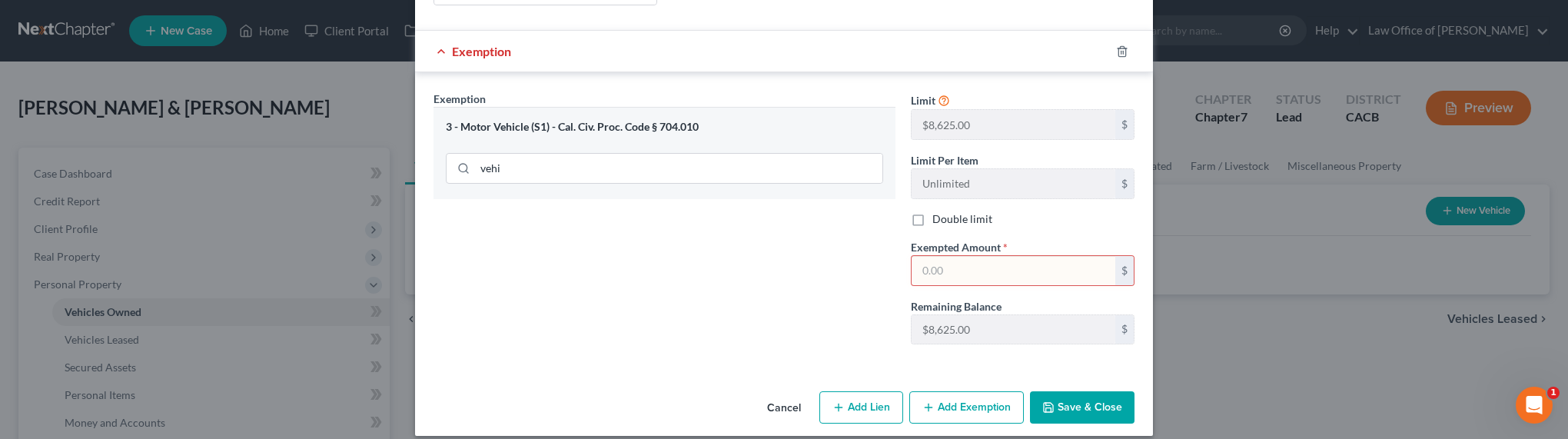
click at [990, 263] on input "text" at bounding box center [1013, 270] width 203 height 29
type input "3,000"
click at [1060, 395] on button "Save & Close" at bounding box center [1083, 407] width 105 height 32
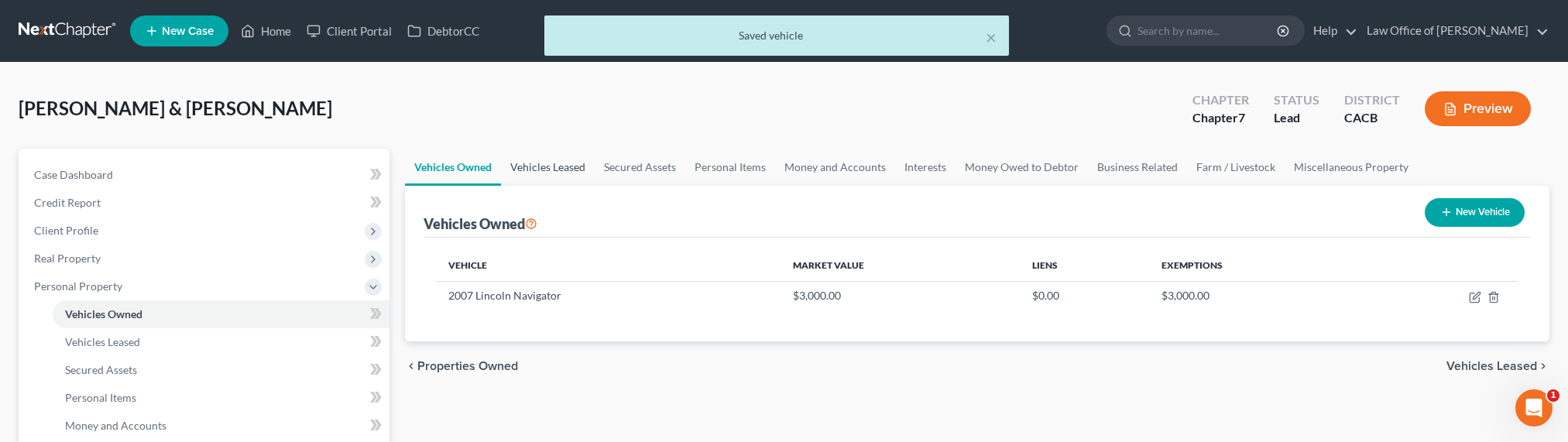
click at [551, 166] on link "Vehicles Leased" at bounding box center [547, 167] width 93 height 37
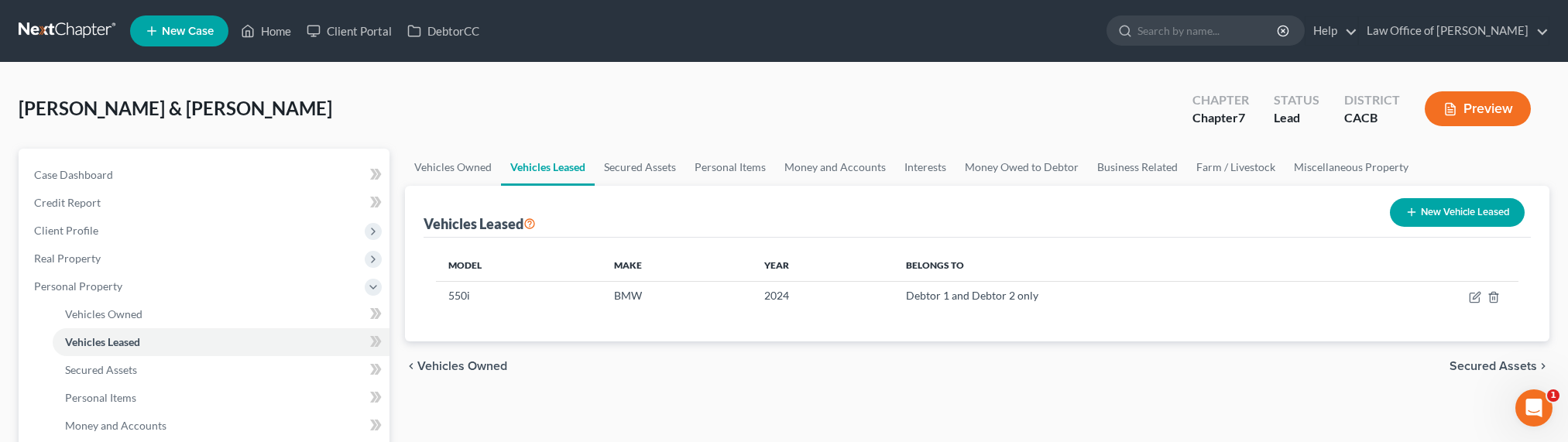
click at [1466, 208] on button "New Vehicle Leased" at bounding box center [1457, 212] width 135 height 28
select select "2"
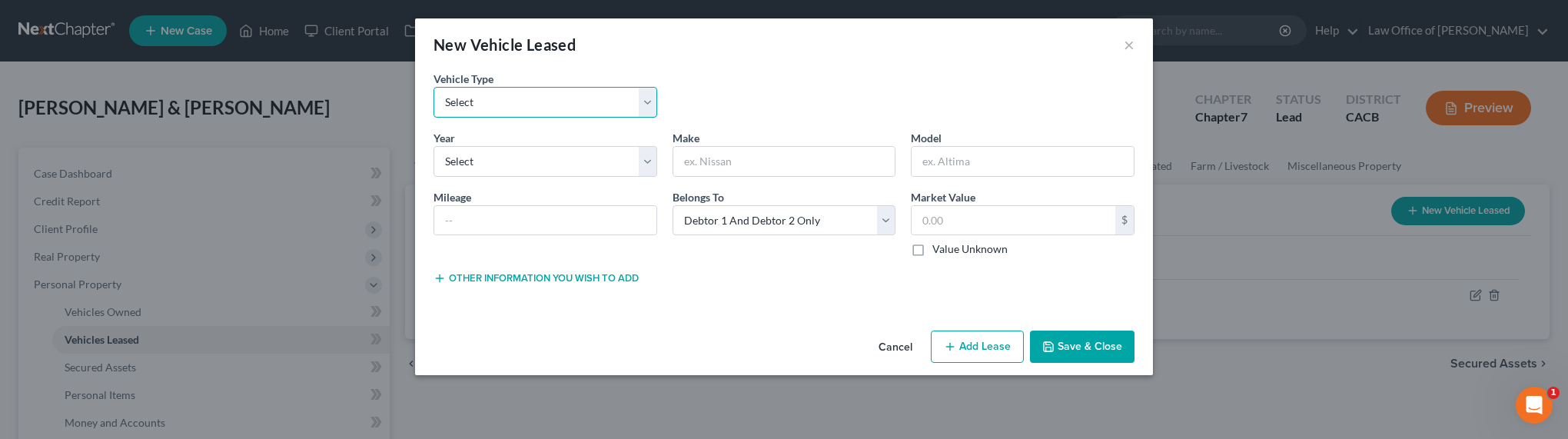
click at [469, 114] on select "Select Automobile Truck Trailer Watercraft Aircraft Motor Home Atv Other Vehicle" at bounding box center [545, 102] width 224 height 31
click at [701, 169] on input "text" at bounding box center [784, 161] width 222 height 29
type input "BMW"
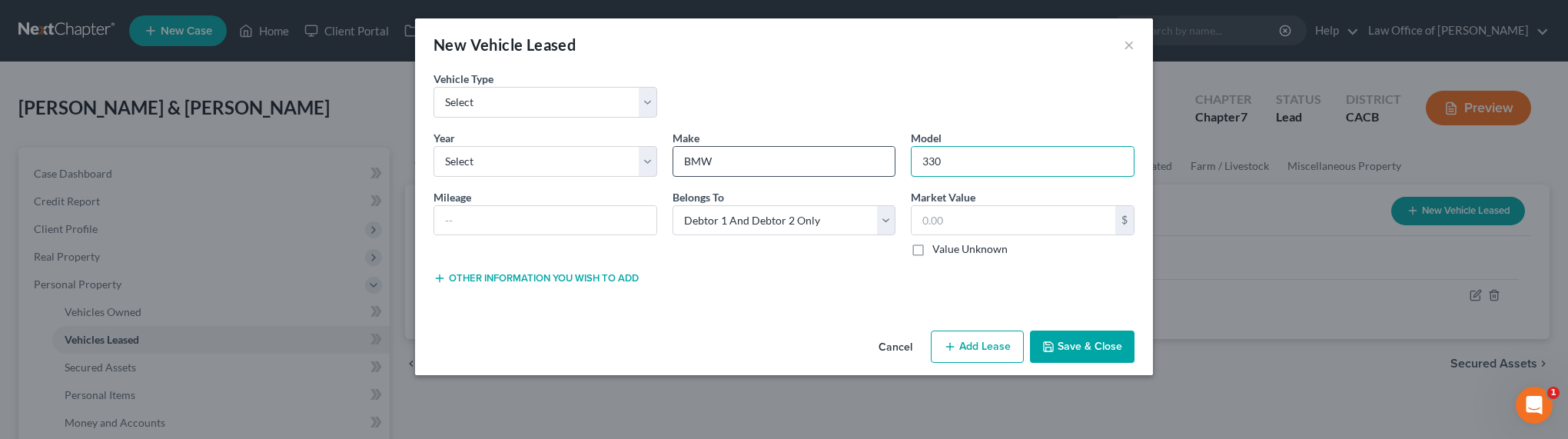
type input "330"
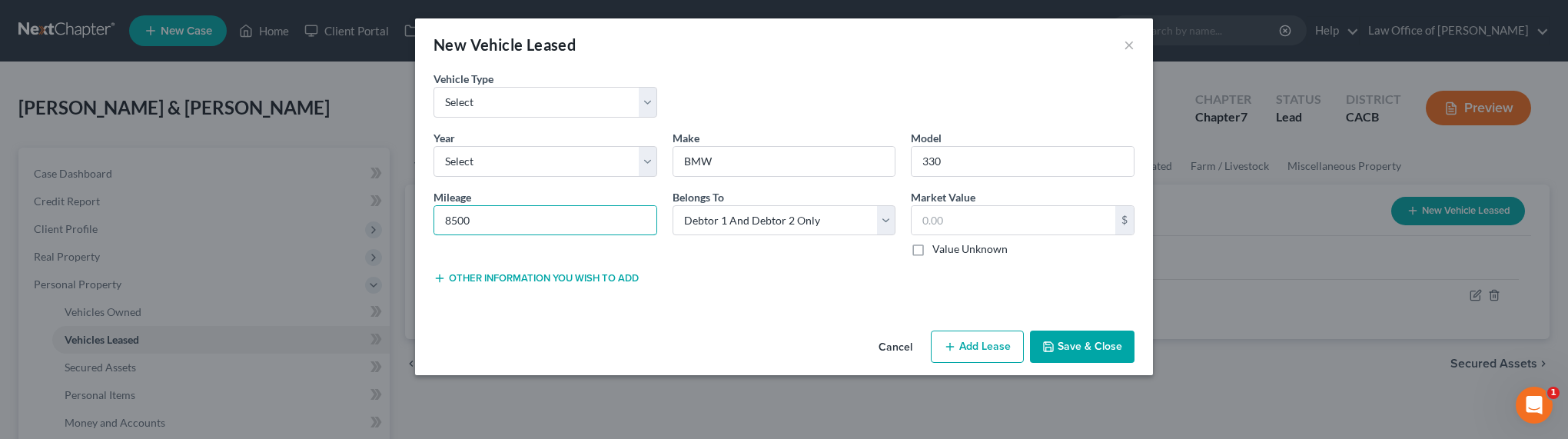
type input "8500"
click at [987, 246] on label "Value Unknown" at bounding box center [970, 249] width 75 height 15
click at [949, 246] on input "Value Unknown" at bounding box center [943, 246] width 10 height 10
checkbox input "true"
type input "0.00"
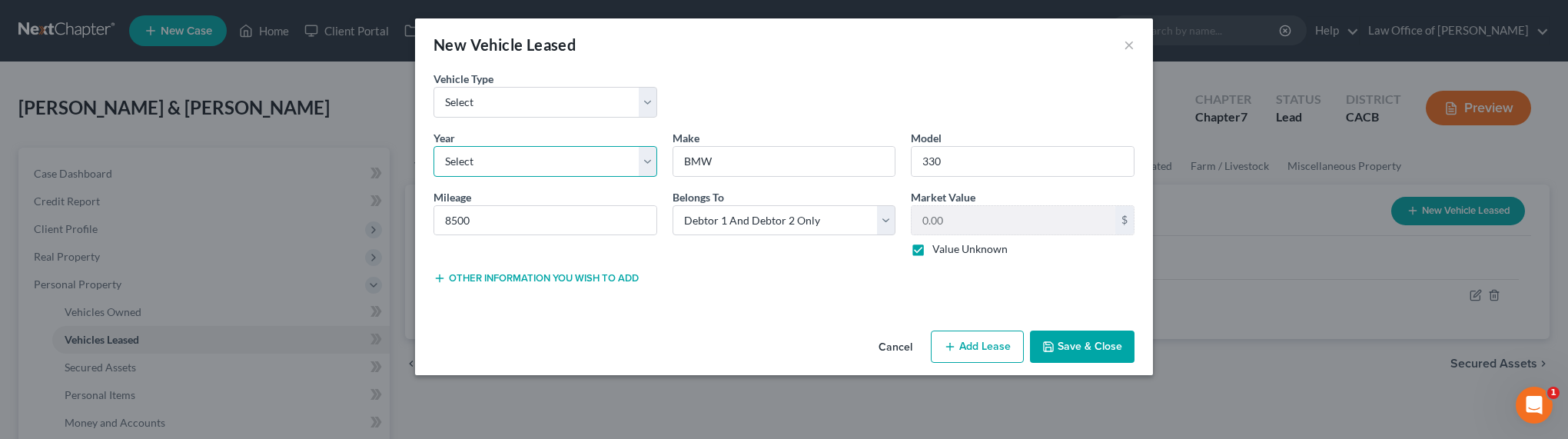
click at [531, 158] on select "Select 2026 2025 2024 2023 2022 2021 2020 2019 2018 2017 2016 2015 2014 2013 20…" at bounding box center [545, 161] width 224 height 31
click at [518, 163] on select "Select 2026 2025 2024 2023 2022 2021 2020 2019 2018 2017 2016 2015 2014 2013 20…" at bounding box center [545, 161] width 224 height 31
click at [965, 348] on button "Add Lease" at bounding box center [977, 346] width 93 height 32
select select "2"
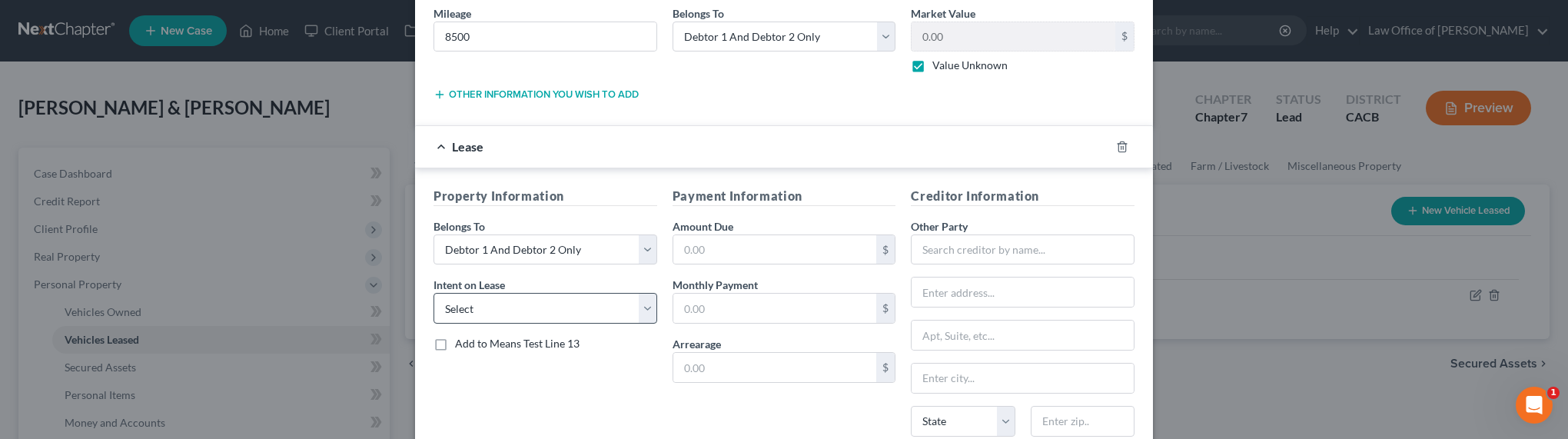
scroll to position [185, 0]
click at [989, 251] on input "text" at bounding box center [1023, 248] width 224 height 31
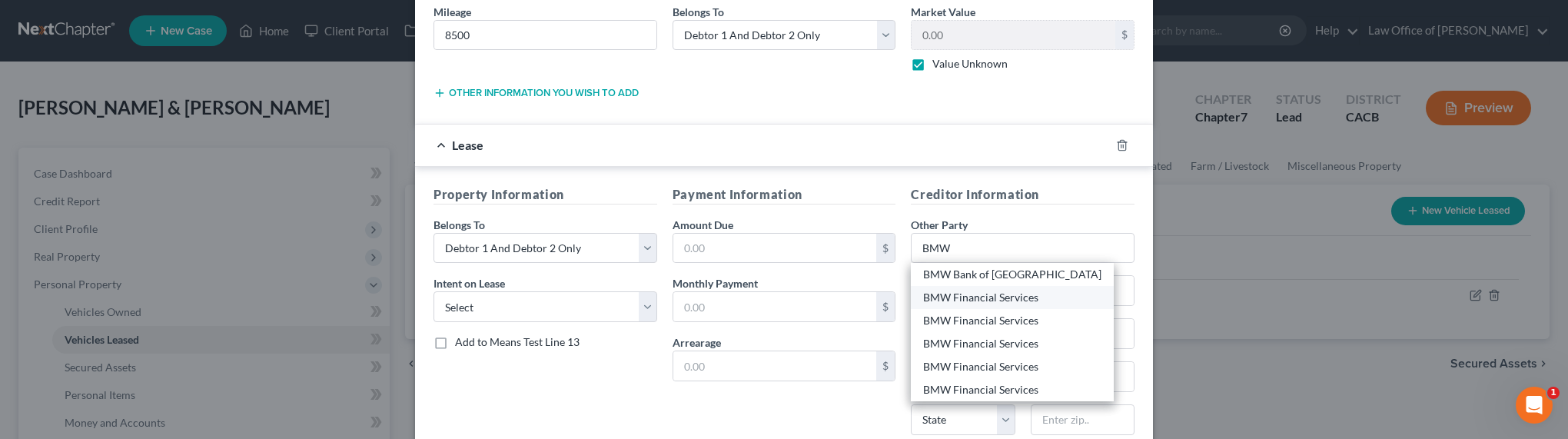
click at [991, 299] on div "BMW Financial Services" at bounding box center [1013, 297] width 178 height 15
type input "BMW Financial Services"
type input "[STREET_ADDRESS]"
type input "Columbus"
select select "36"
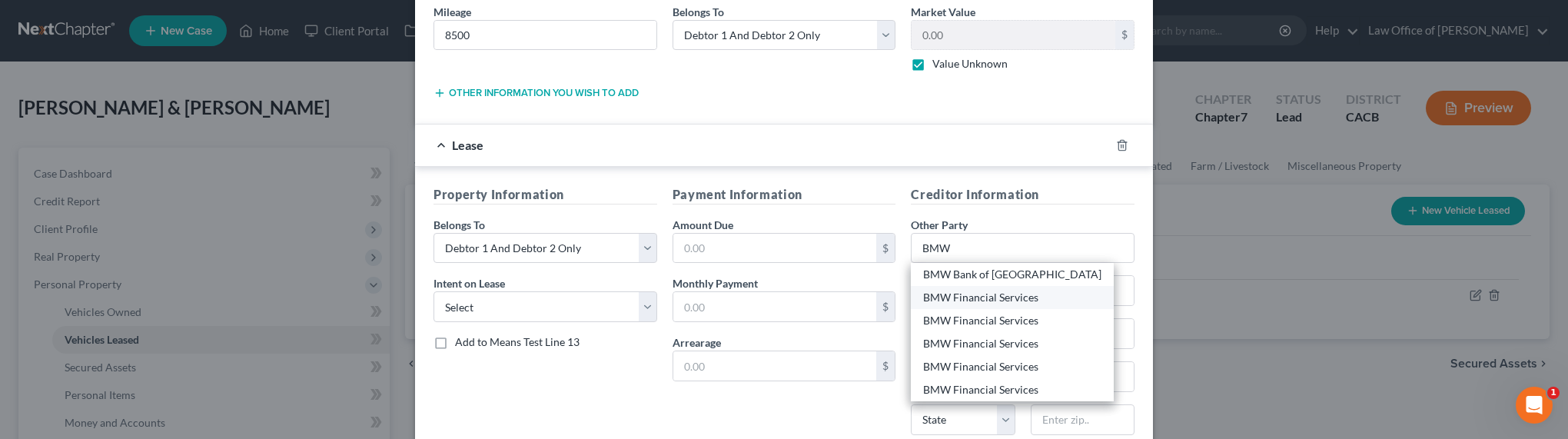
type input "43215"
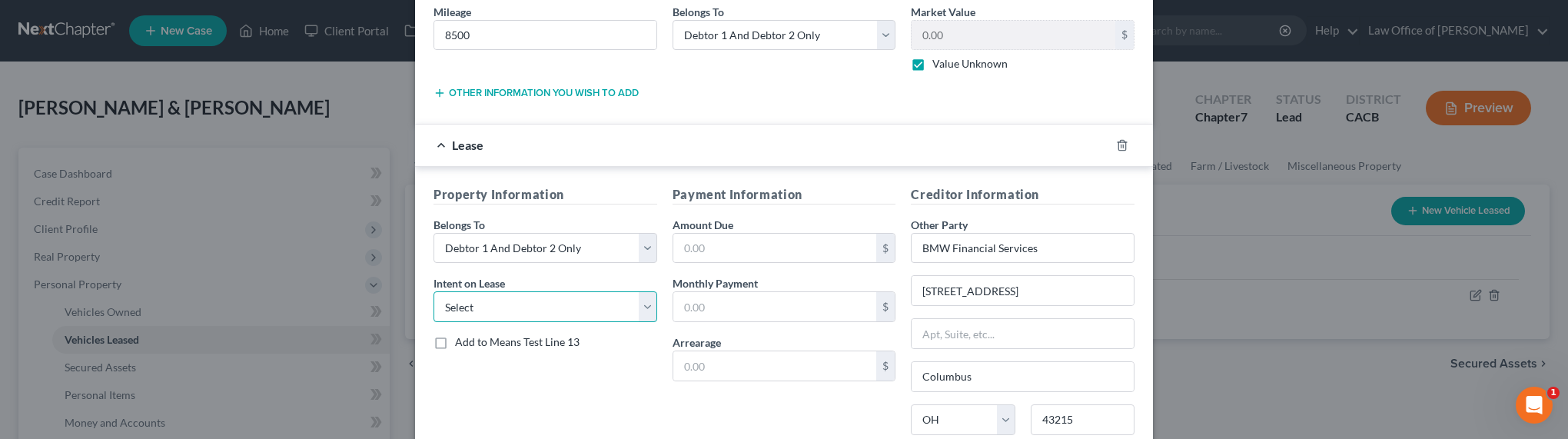
click at [486, 313] on select "Select None Assume Reject" at bounding box center [545, 306] width 224 height 31
select select "1"
click at [434, 291] on select "Select None Assume Reject" at bounding box center [545, 306] width 224 height 31
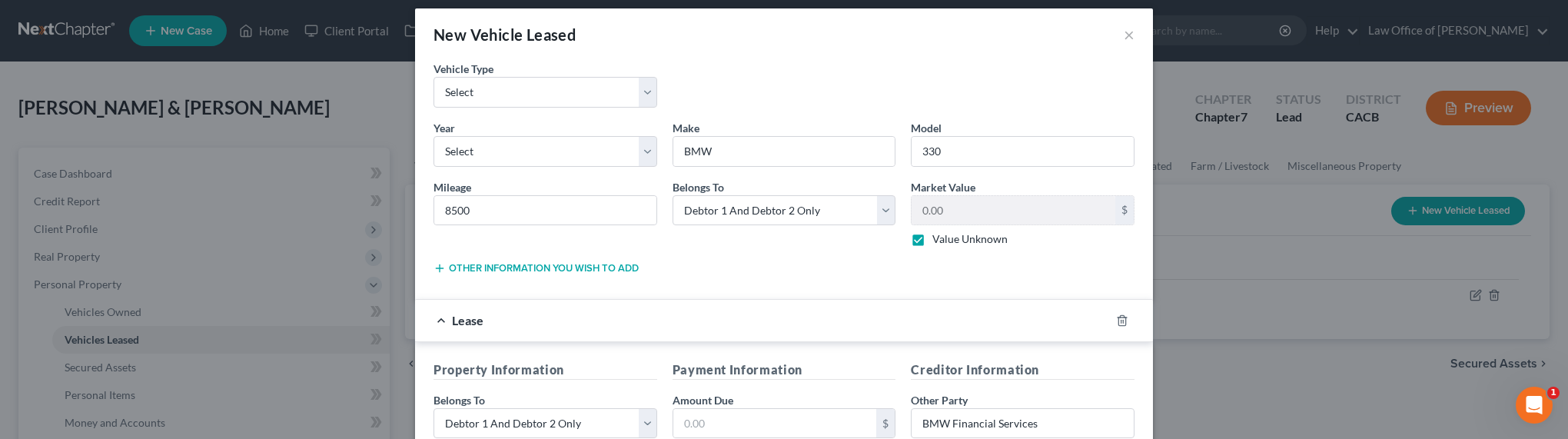
scroll to position [0, 0]
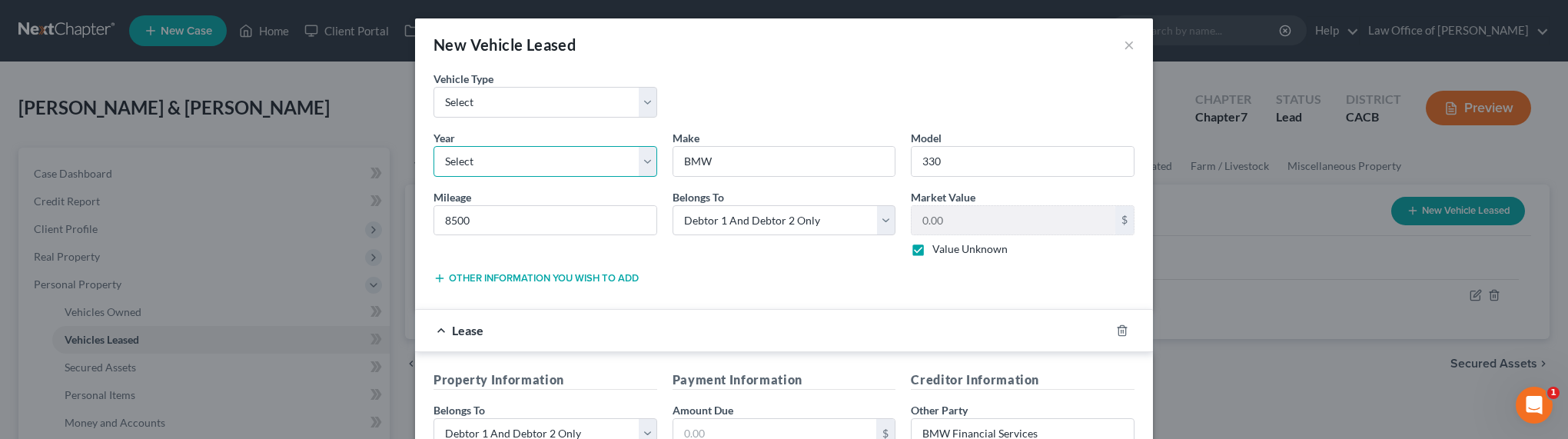
click at [559, 165] on select "Select 2026 2025 2024 2023 2022 2021 2020 2019 2018 2017 2016 2015 2014 2013 20…" at bounding box center [545, 161] width 224 height 31
select select "2"
click at [434, 146] on select "Select 2026 2025 2024 2023 2022 2021 2020 2019 2018 2017 2016 2015 2014 2013 20…" at bounding box center [545, 161] width 224 height 31
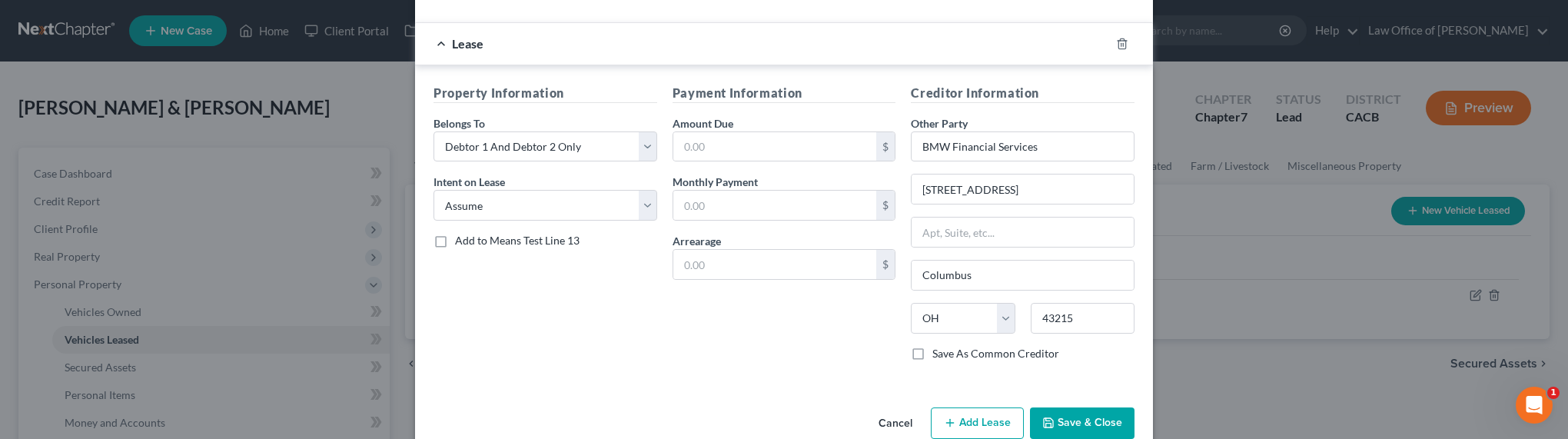
scroll to position [317, 0]
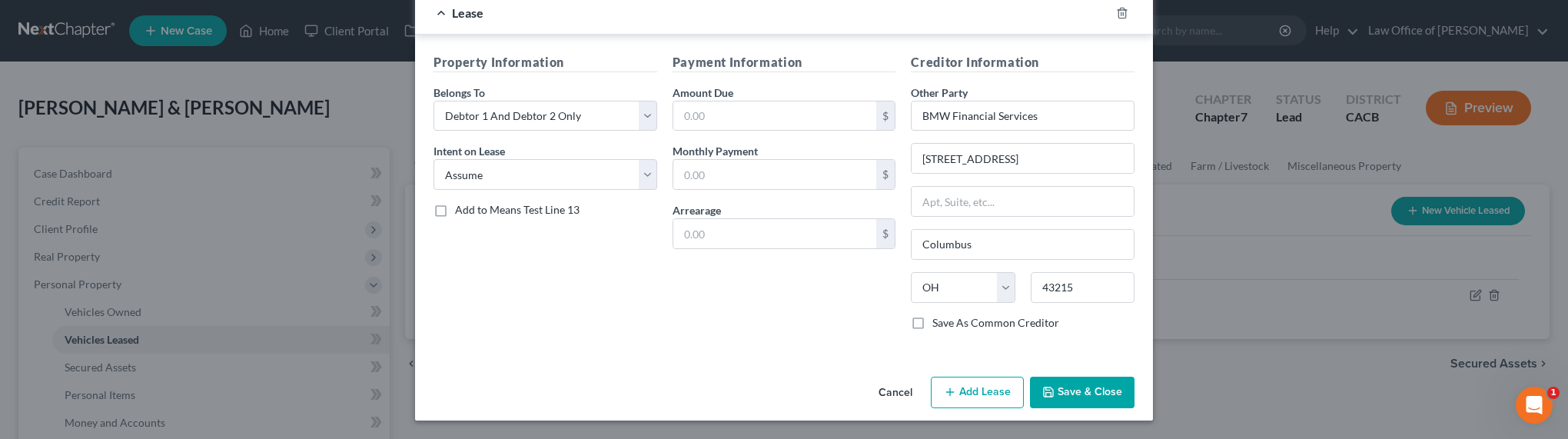
click at [1047, 390] on icon "button" at bounding box center [1048, 391] width 12 height 12
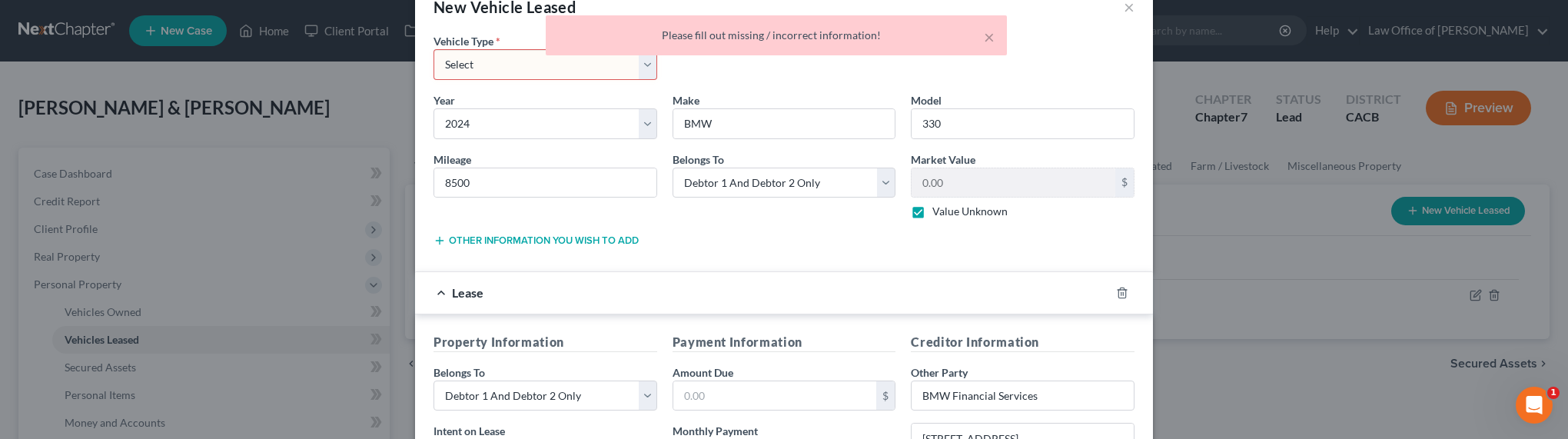
scroll to position [0, 0]
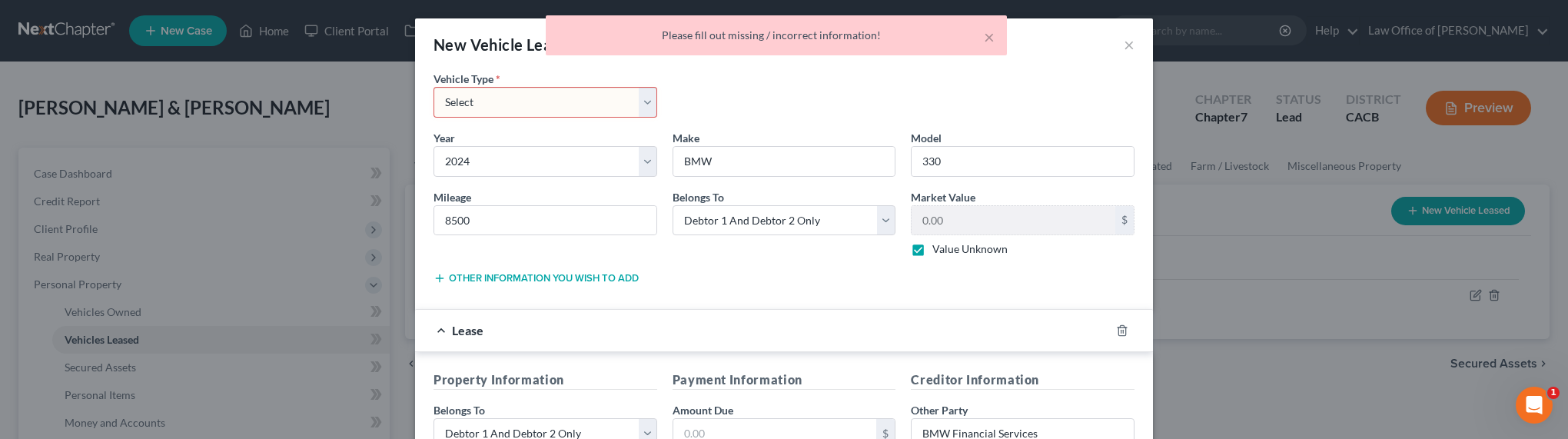
click at [577, 100] on select "Select Automobile Truck Trailer Watercraft Aircraft Motor Home Atv Other Vehicle" at bounding box center [545, 102] width 224 height 31
select select "0"
click at [434, 87] on select "Select Automobile Truck Trailer Watercraft Aircraft Motor Home Atv Other Vehicle" at bounding box center [545, 102] width 224 height 31
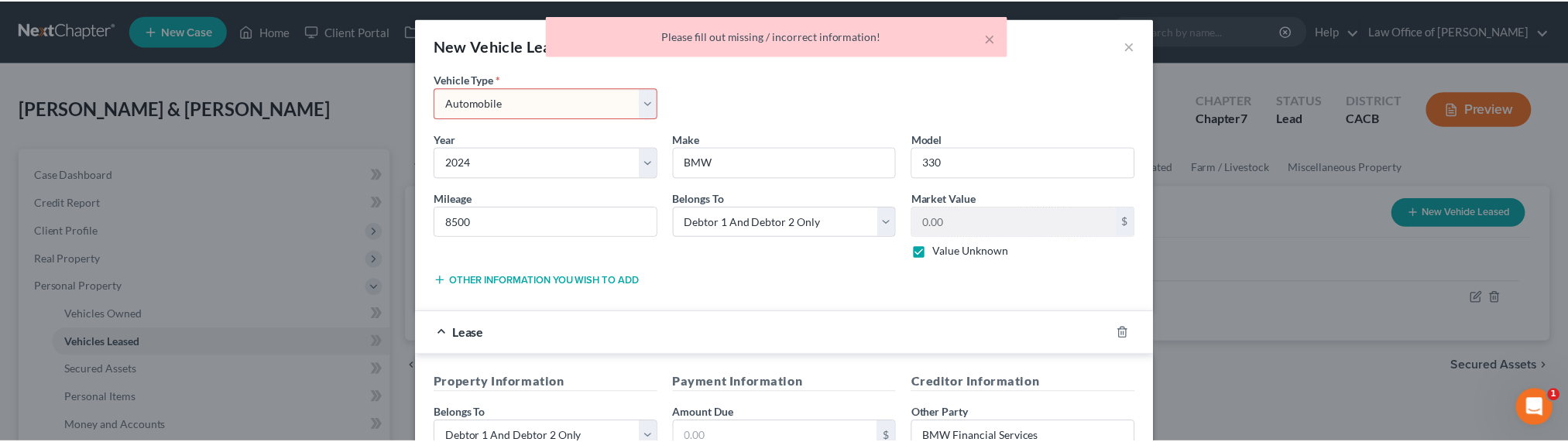
scroll to position [319, 0]
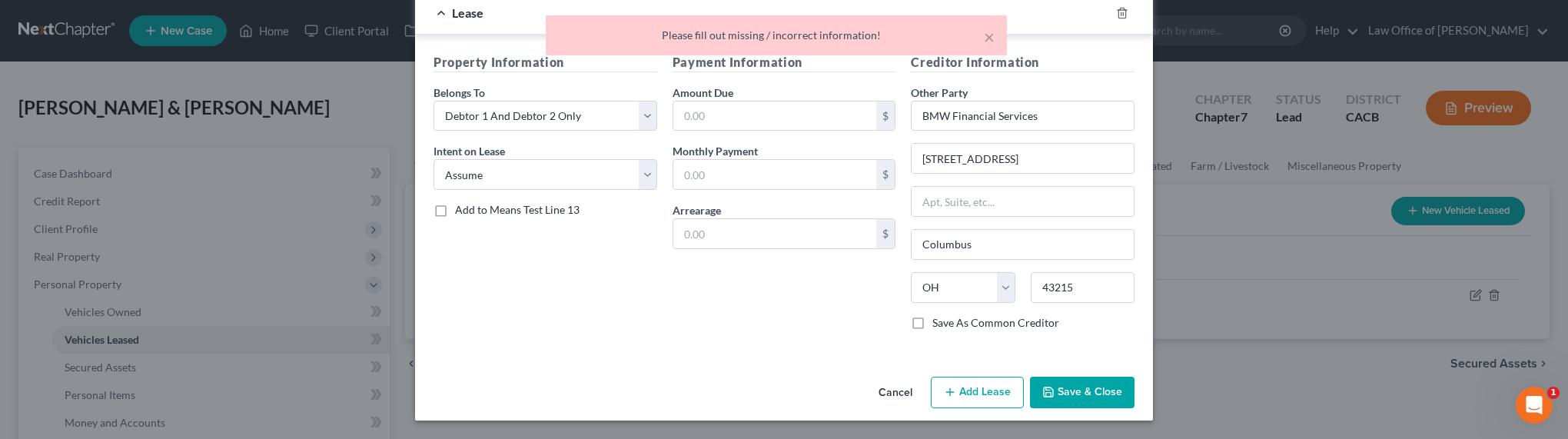
click at [1068, 384] on button "Save & Close" at bounding box center [1083, 392] width 105 height 32
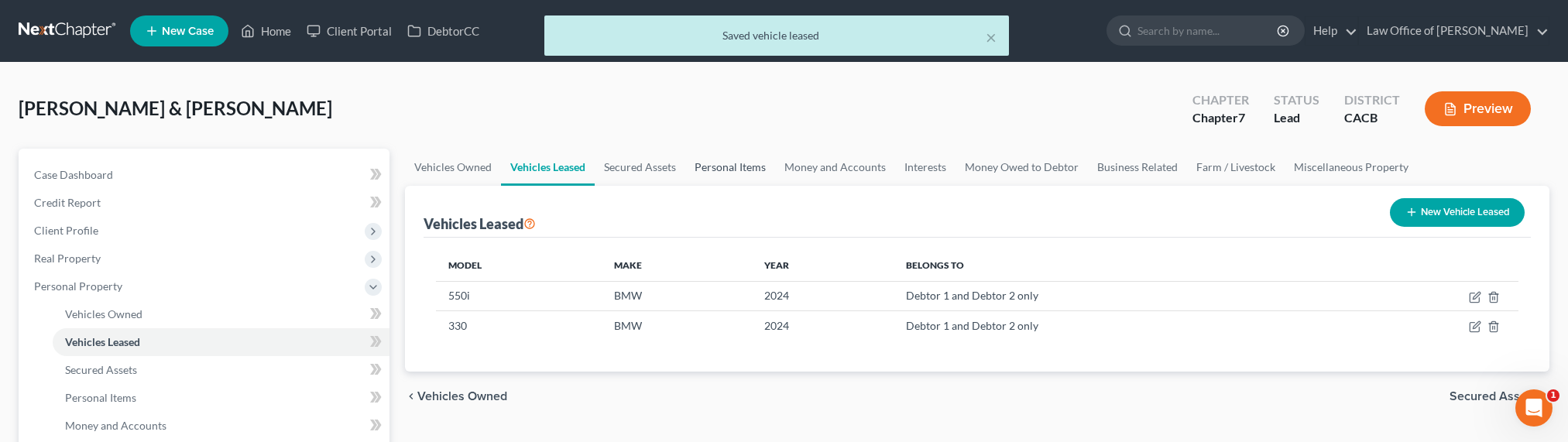
click at [718, 159] on link "Personal Items" at bounding box center [729, 167] width 90 height 37
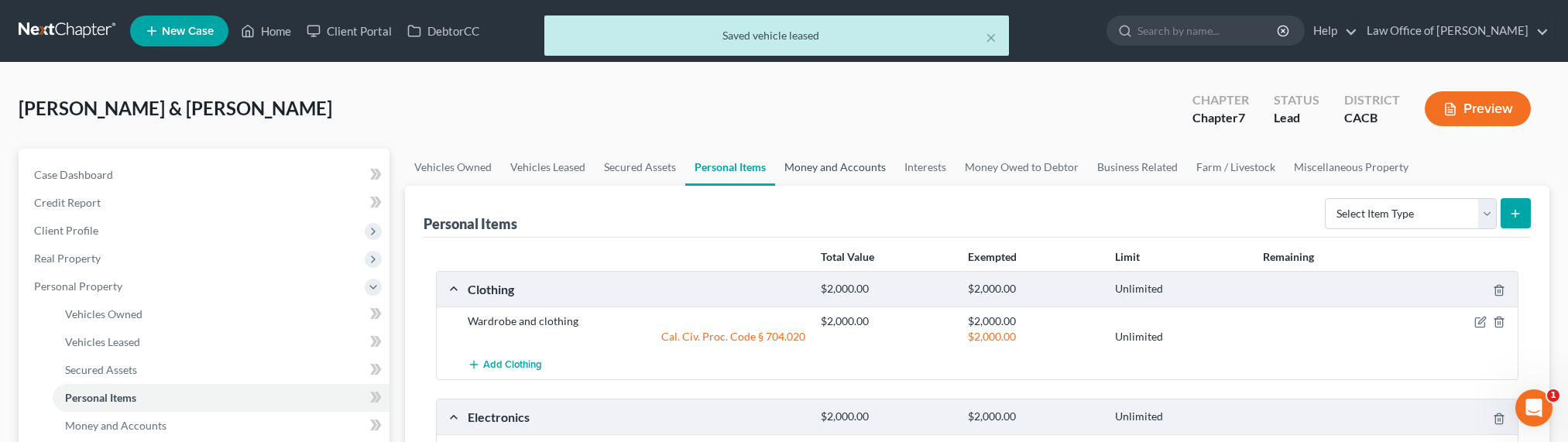
click at [837, 166] on link "Money and Accounts" at bounding box center [835, 167] width 120 height 37
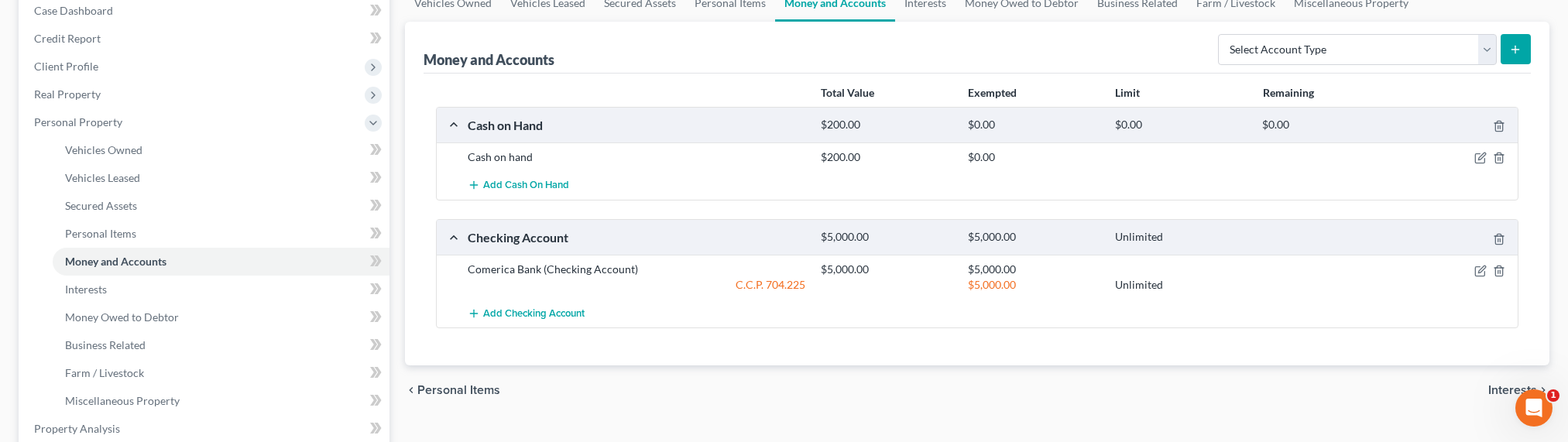
scroll to position [163, 0]
click at [1254, 53] on select "Select Account Type Brokerage Cash on Hand Certificates of Deposit Checking Acc…" at bounding box center [1357, 50] width 278 height 31
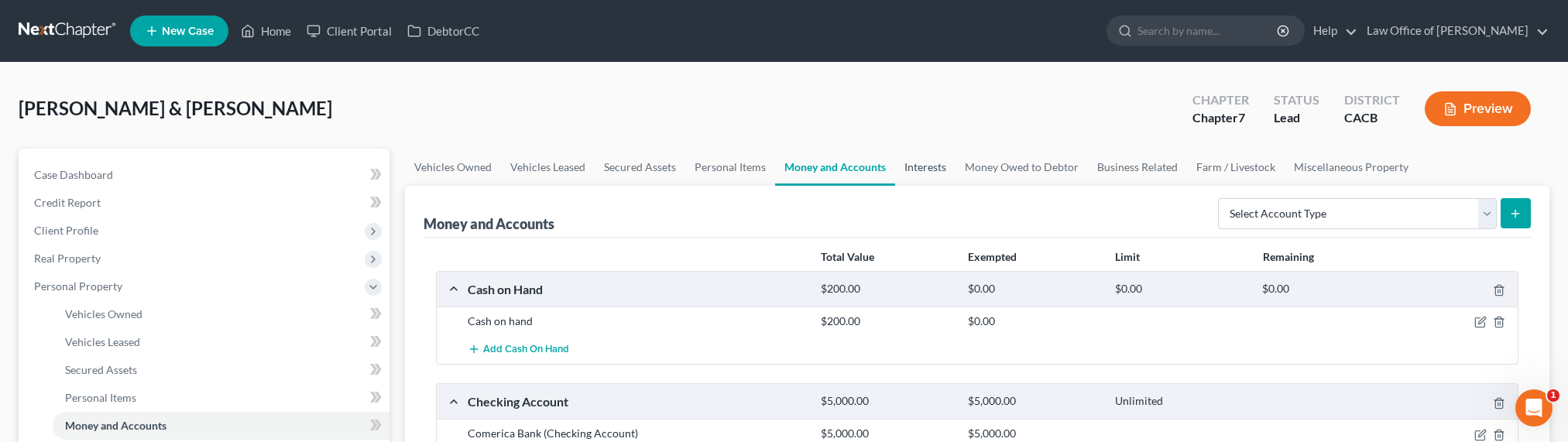
click at [935, 171] on link "Interests" at bounding box center [926, 167] width 60 height 37
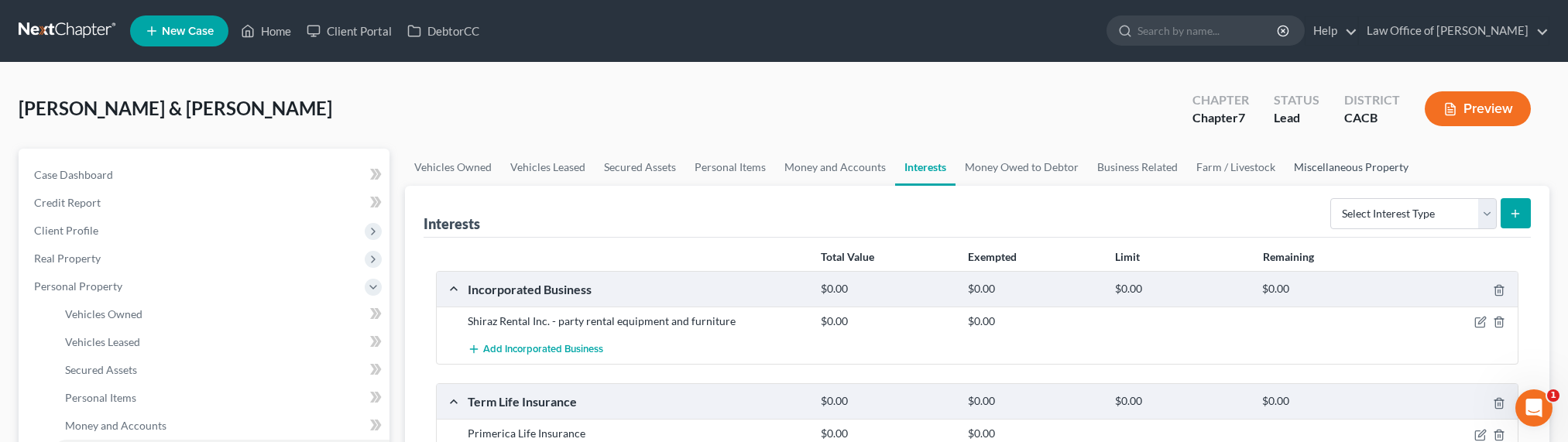
click at [1326, 164] on link "Miscellaneous Property" at bounding box center [1351, 167] width 133 height 37
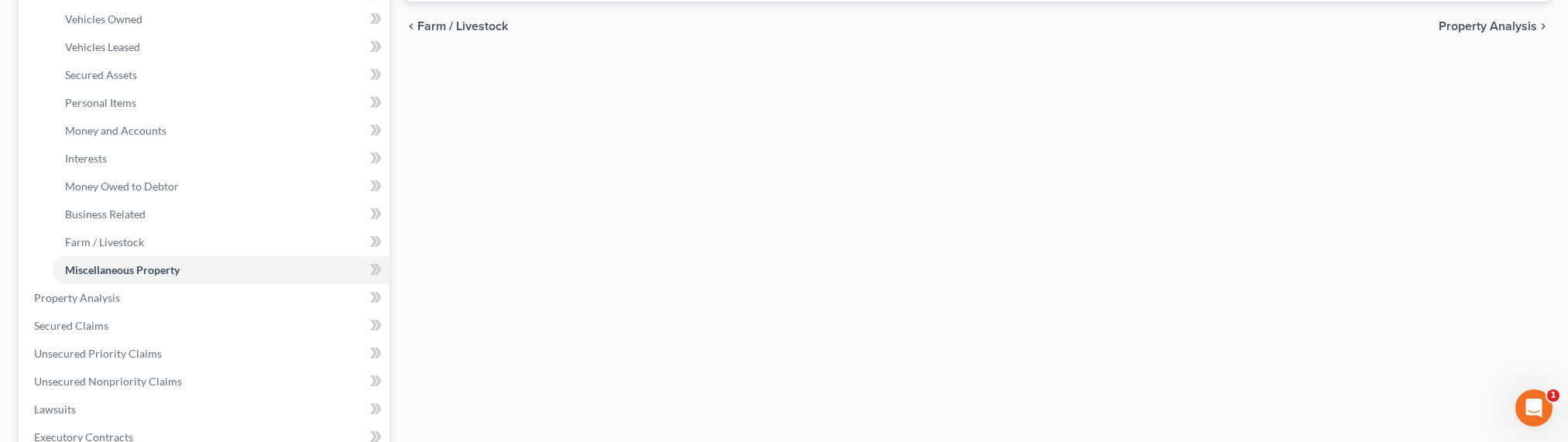
scroll to position [347, 0]
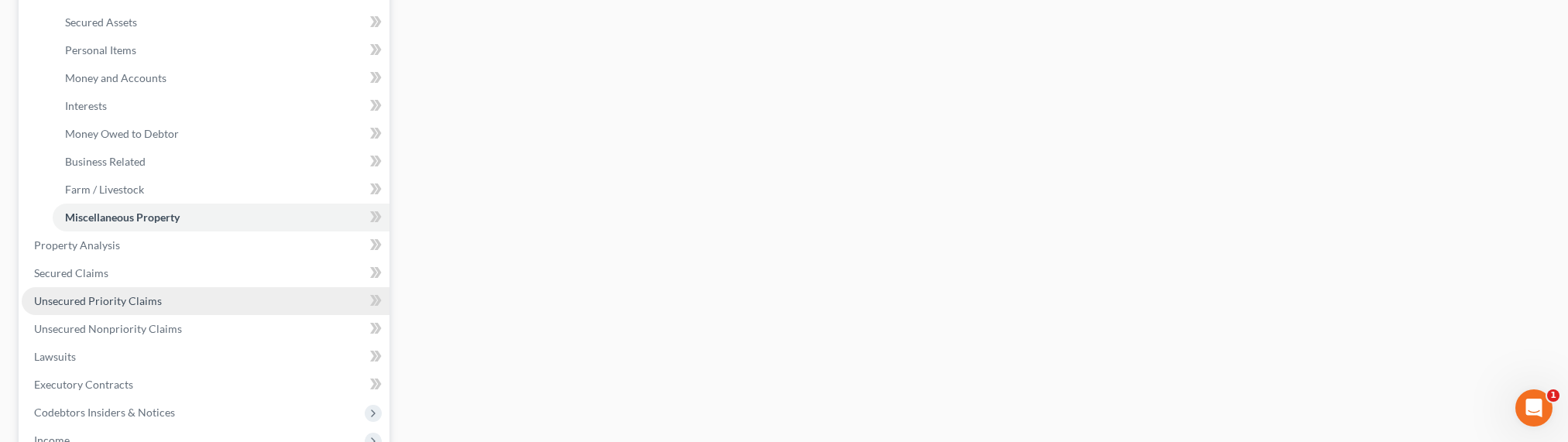
click at [106, 301] on span "Unsecured Priority Claims" at bounding box center [97, 301] width 127 height 13
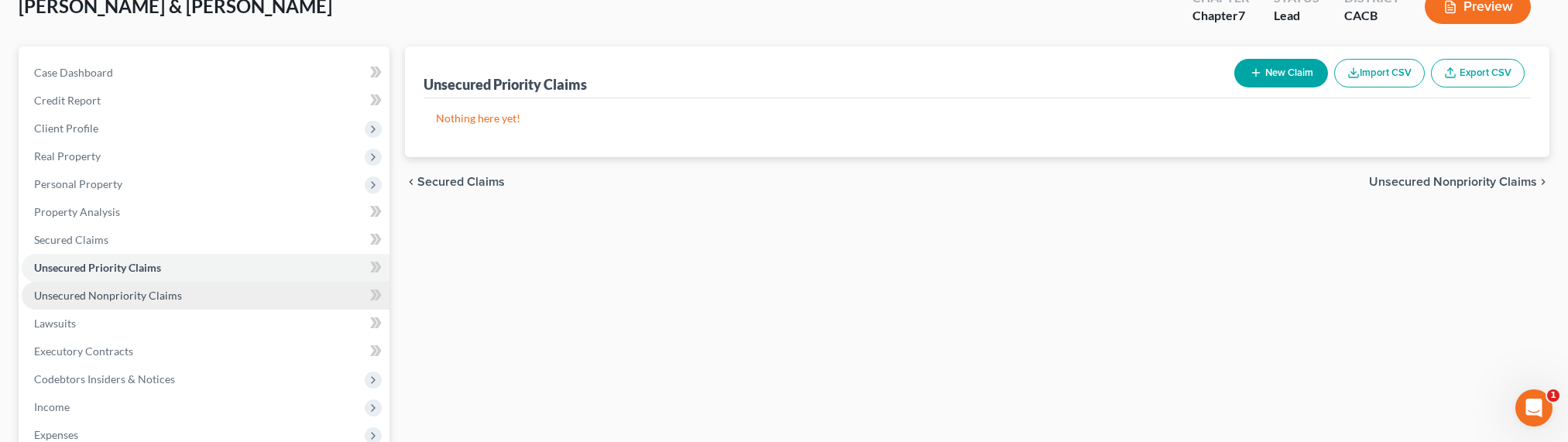
click at [137, 294] on span "Unsecured Nonpriority Claims" at bounding box center [108, 295] width 148 height 13
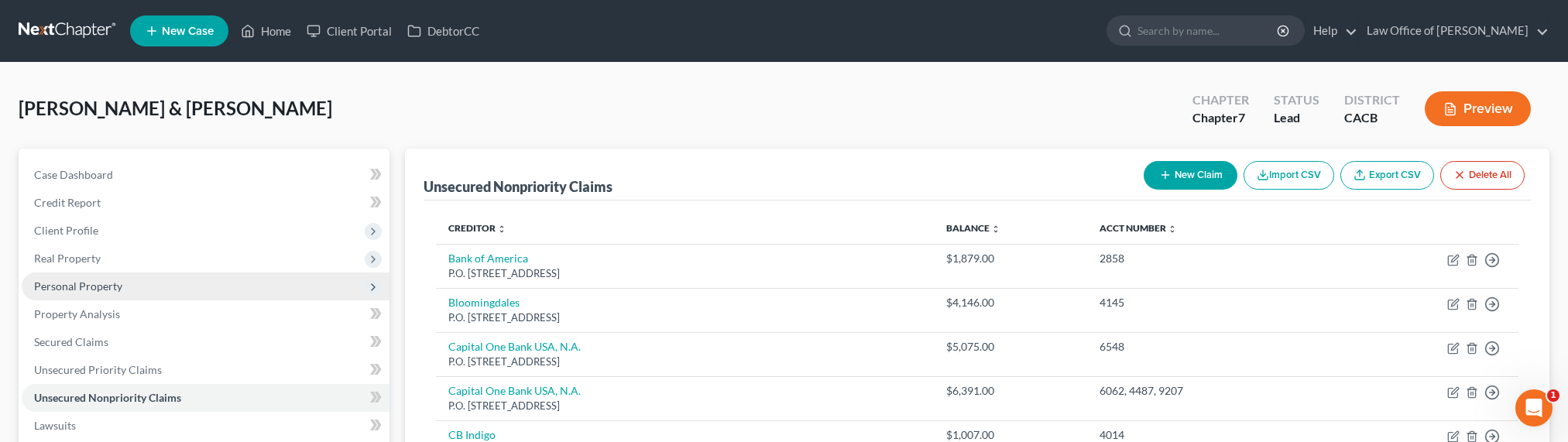
click at [64, 284] on span "Personal Property" at bounding box center [78, 286] width 89 height 13
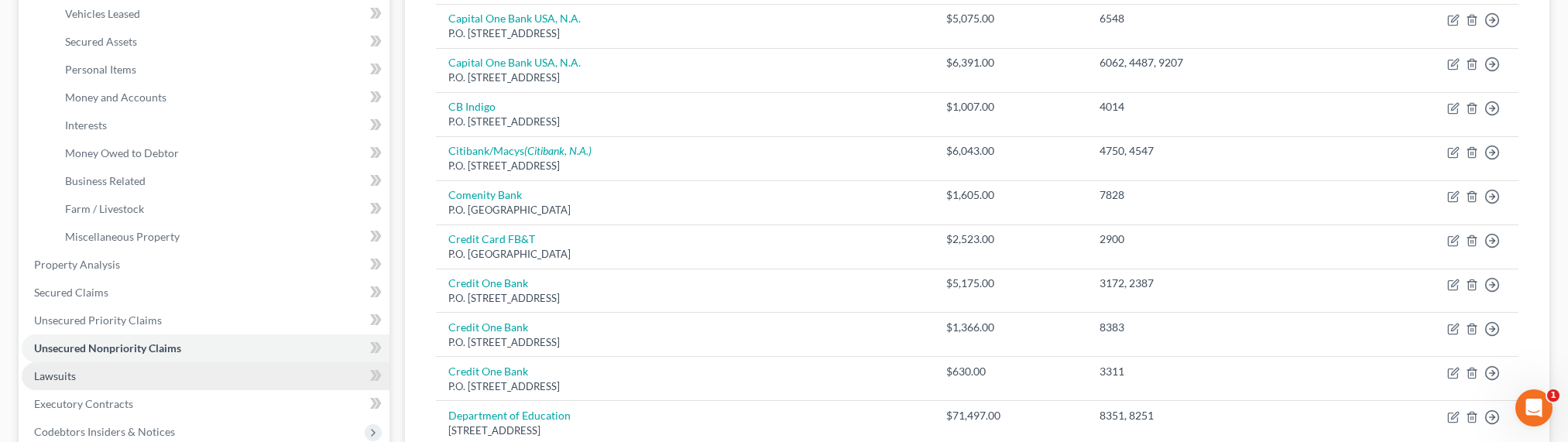
scroll to position [485, 0]
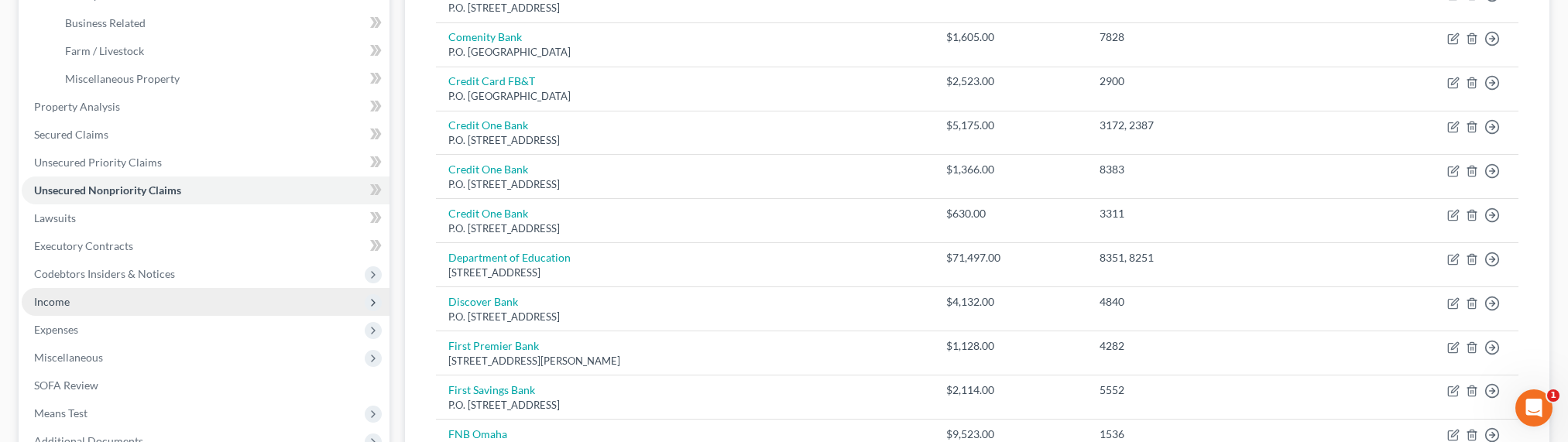
click at [58, 306] on span "Income" at bounding box center [52, 302] width 36 height 13
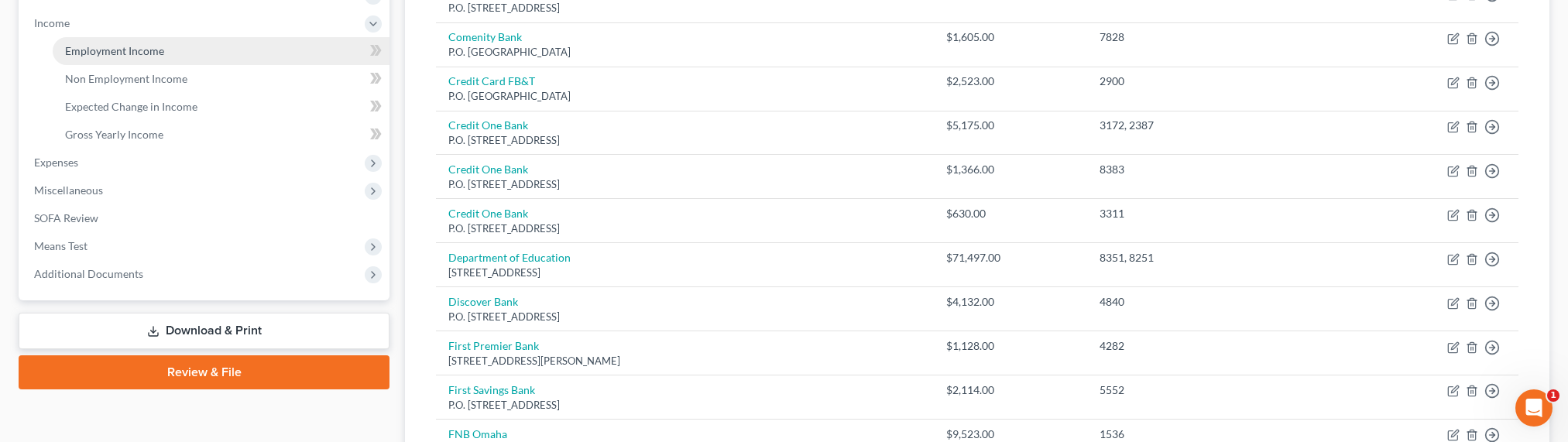
click at [103, 54] on span "Employment Income" at bounding box center [114, 51] width 99 height 13
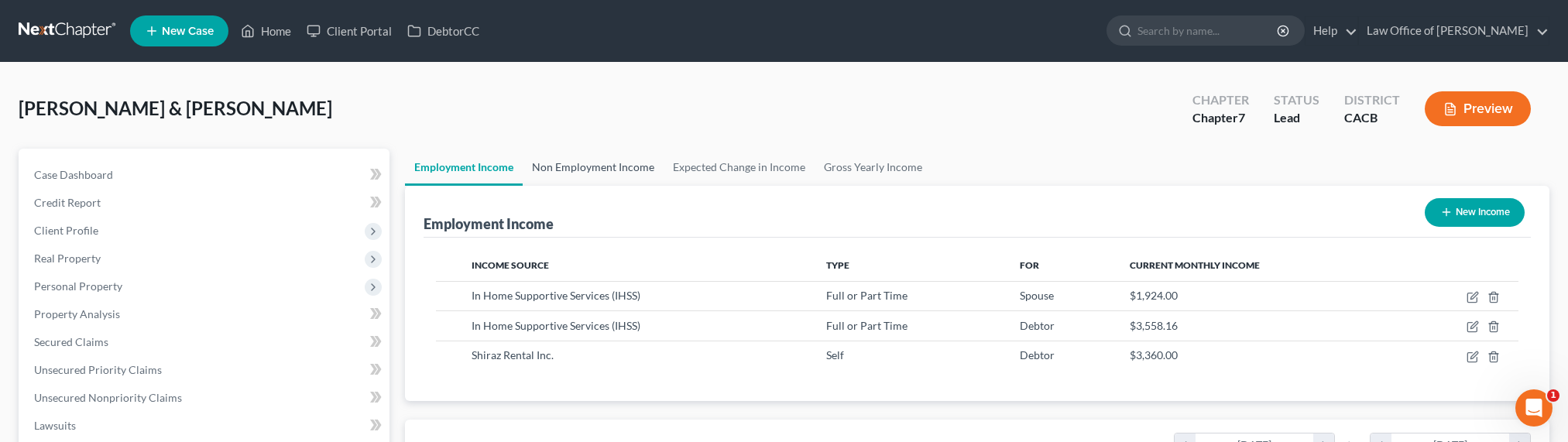
click at [574, 166] on link "Non Employment Income" at bounding box center [592, 167] width 141 height 37
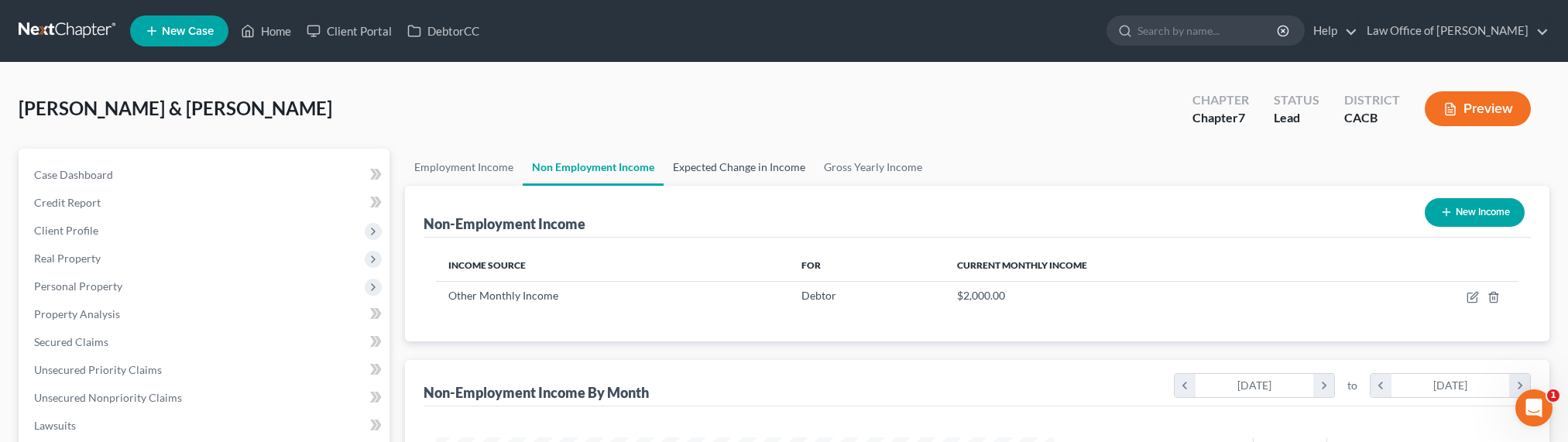
scroll to position [308, 650]
click at [733, 177] on link "Expected Change in Income" at bounding box center [739, 167] width 151 height 37
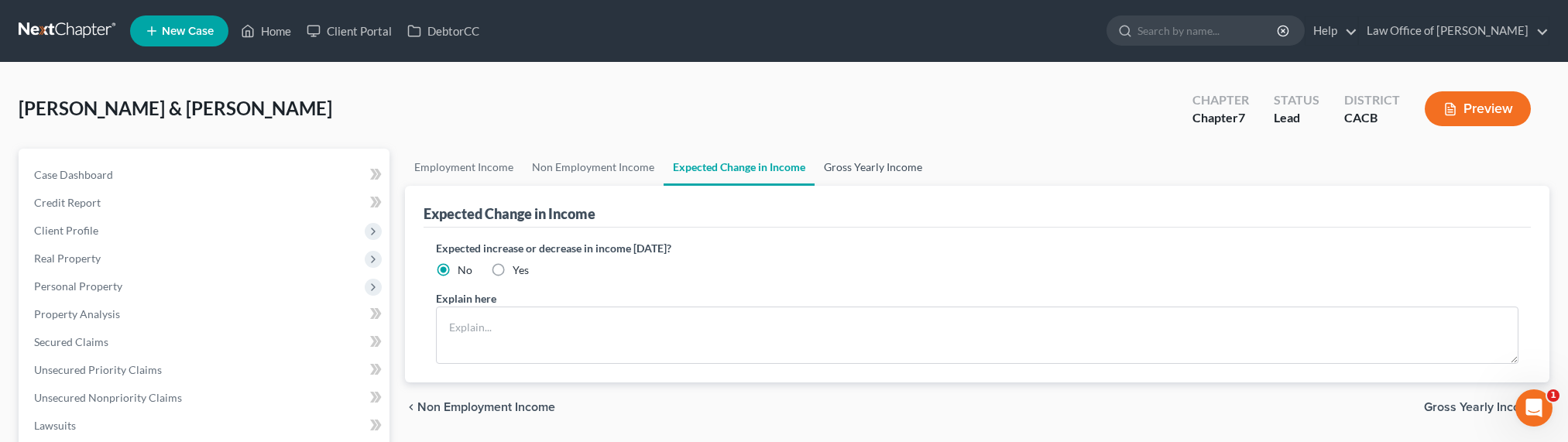
click at [841, 171] on link "Gross Yearly Income" at bounding box center [873, 167] width 117 height 37
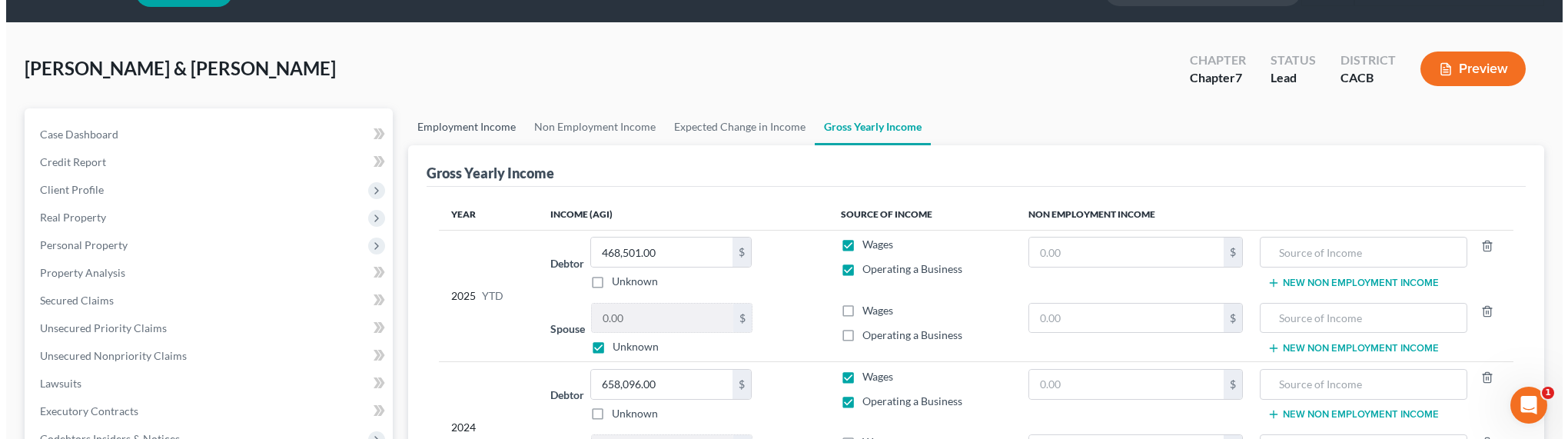
scroll to position [40, 0]
click at [464, 126] on link "Employment Income" at bounding box center [460, 125] width 117 height 37
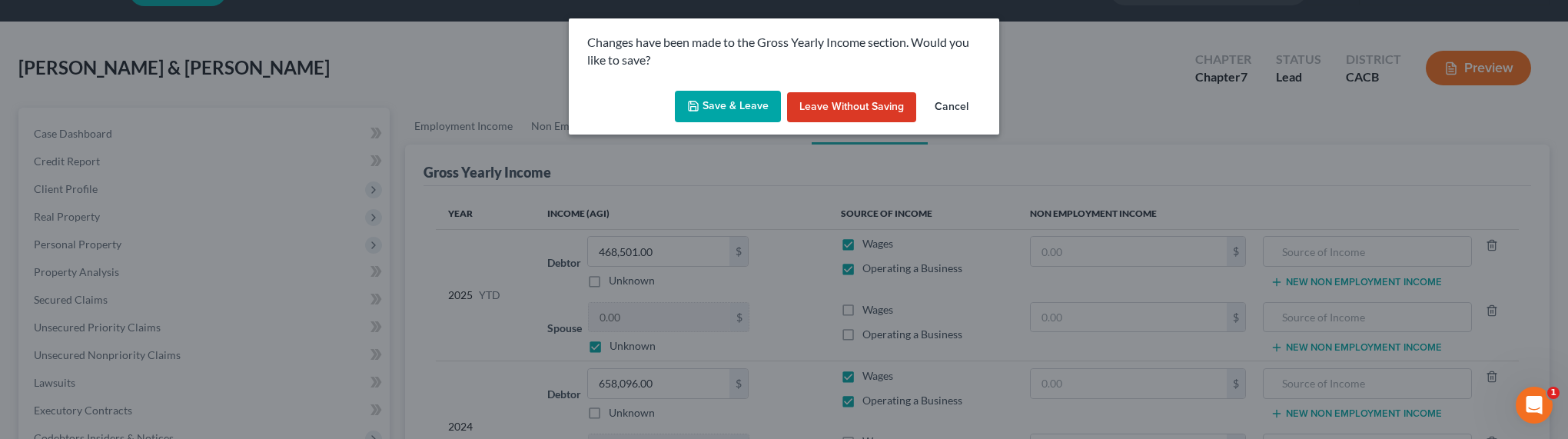
click at [742, 101] on button "Save & Leave" at bounding box center [728, 107] width 106 height 32
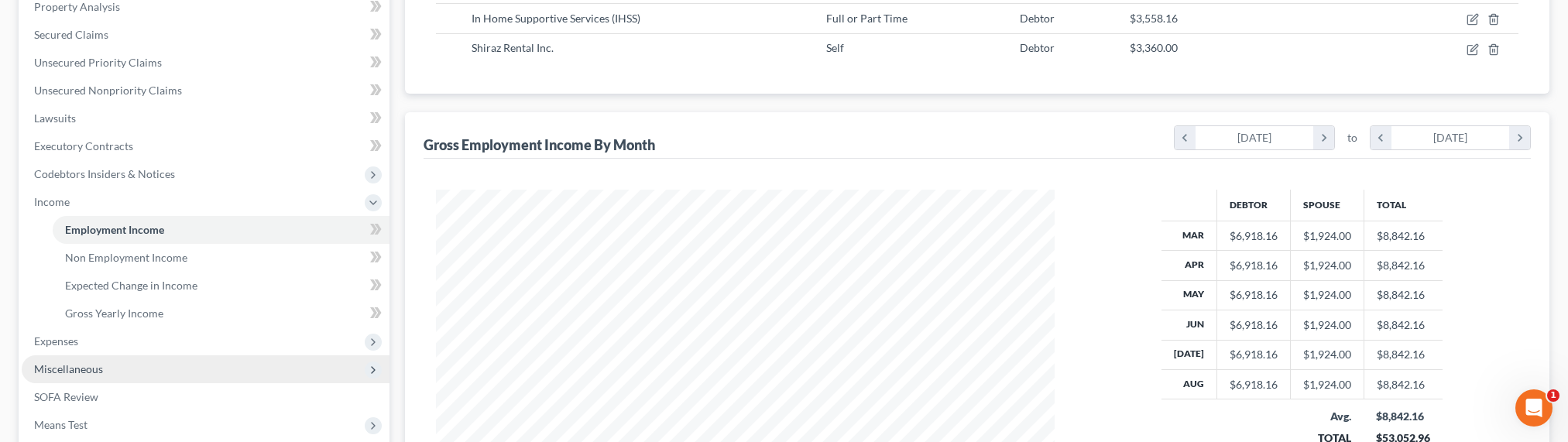
scroll to position [325, 0]
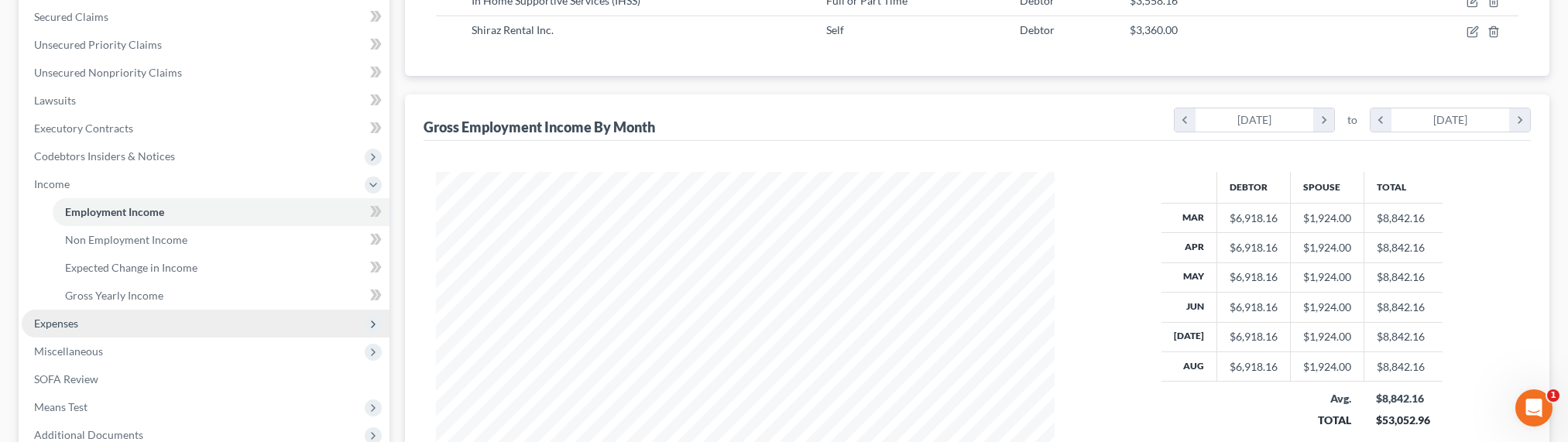
click at [108, 325] on span "Expenses" at bounding box center [206, 323] width 368 height 28
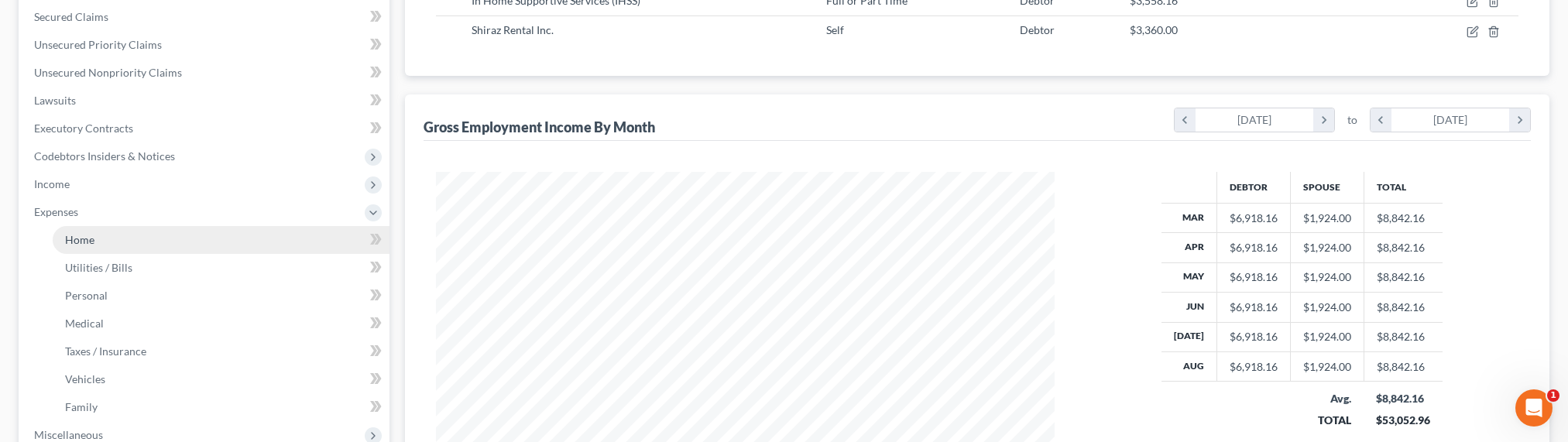
click at [75, 241] on span "Home" at bounding box center [79, 239] width 29 height 13
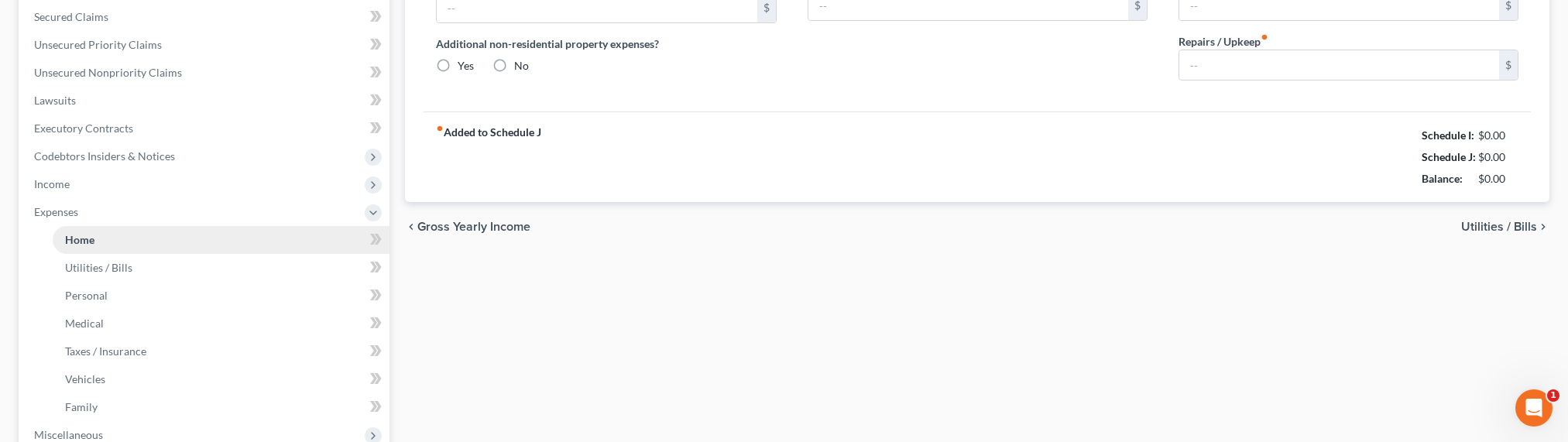
type input "4,517.59"
type input "2,197.86"
radio input "true"
type input "0.00"
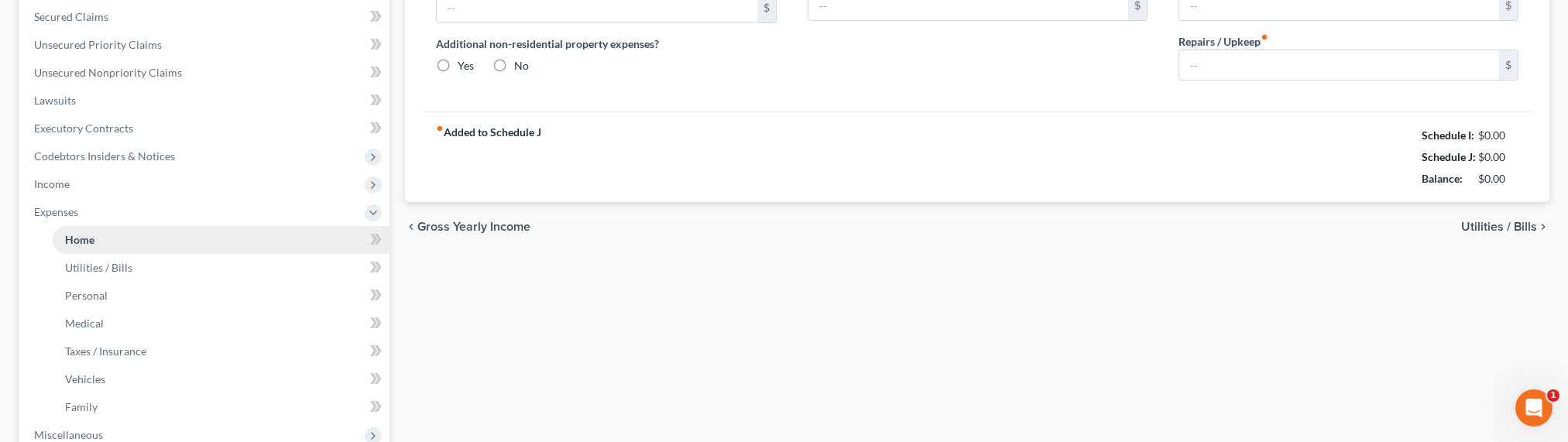
type input "0.00"
type input "145.00"
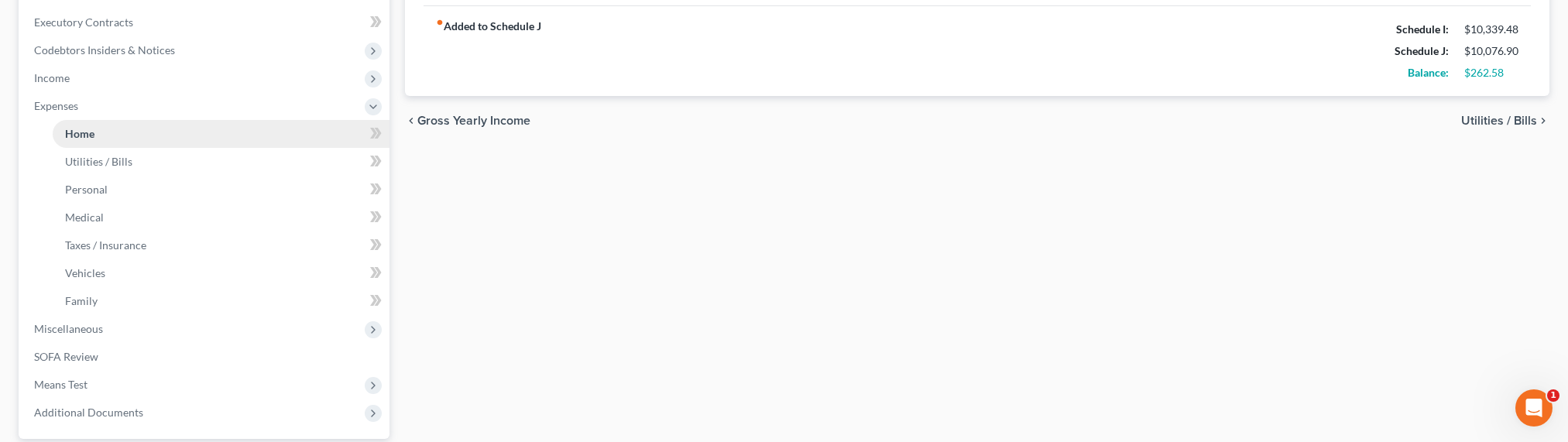
scroll to position [417, 0]
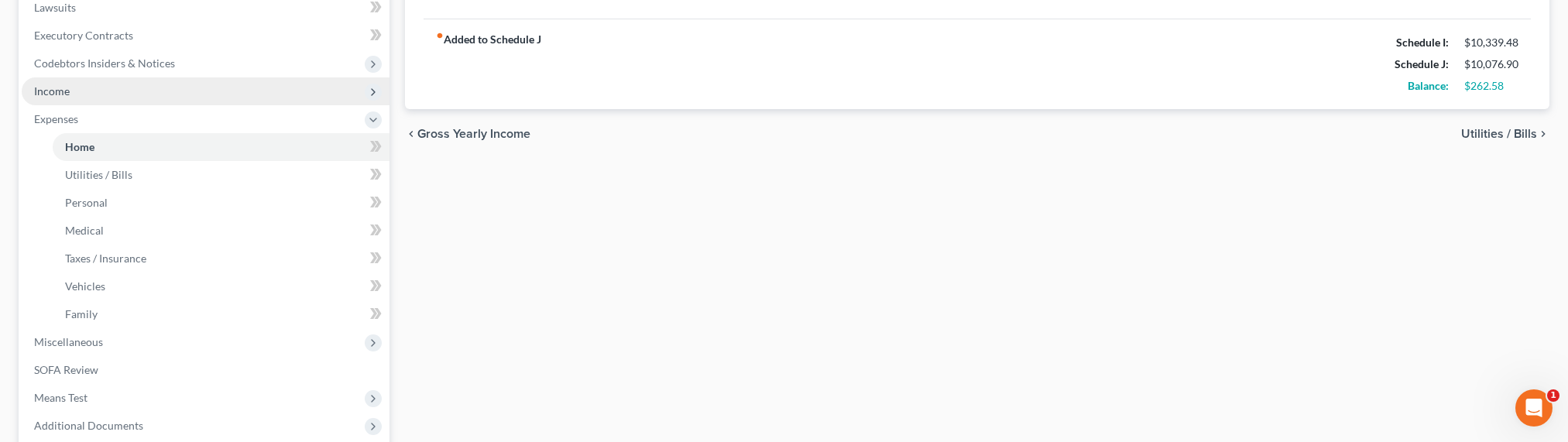
click at [58, 90] on span "Income" at bounding box center [52, 90] width 36 height 13
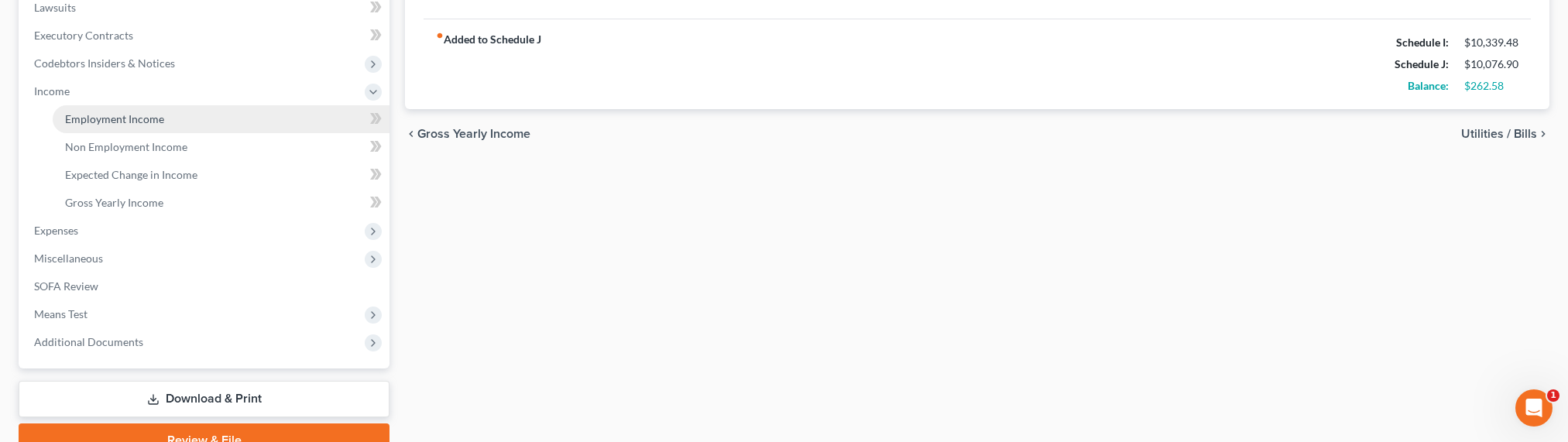
click at [134, 122] on span "Employment Income" at bounding box center [114, 119] width 99 height 13
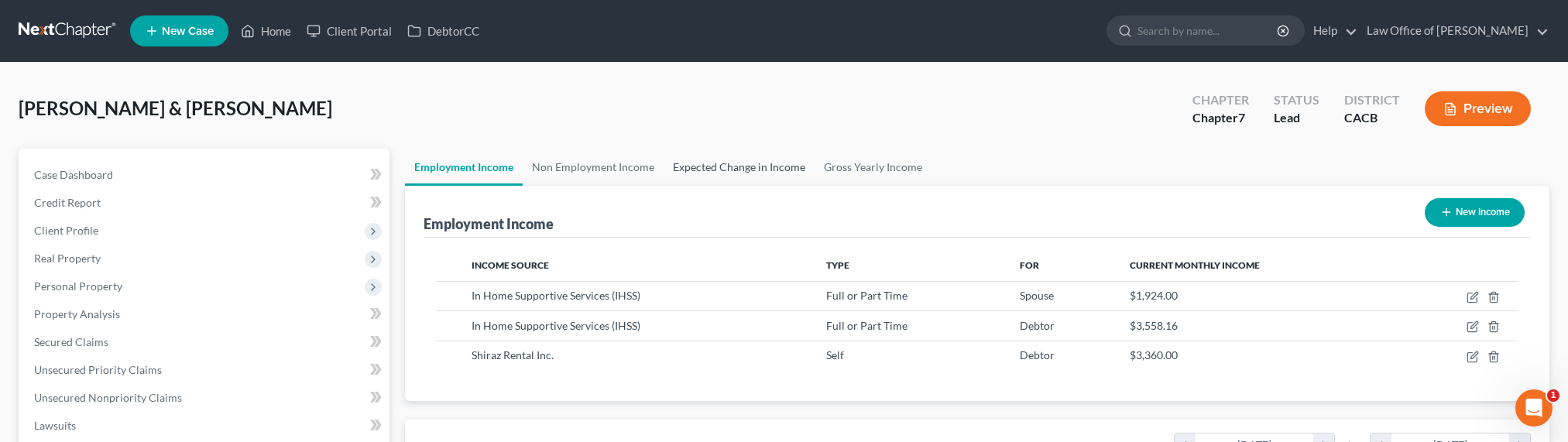
click at [763, 166] on link "Expected Change in Income" at bounding box center [739, 167] width 151 height 37
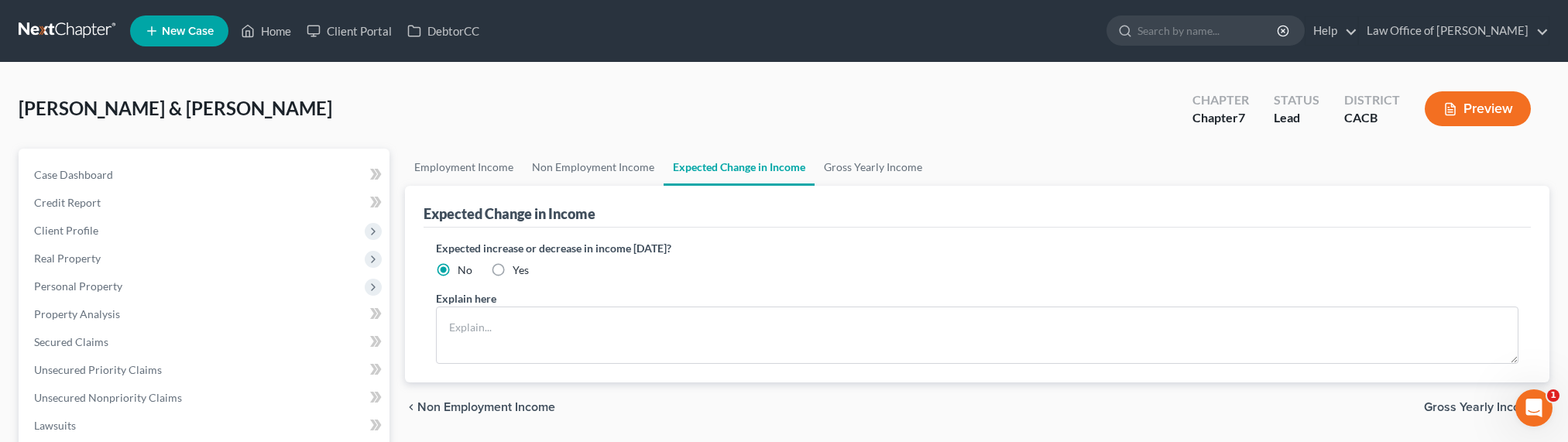
click at [516, 264] on span "Yes" at bounding box center [520, 270] width 16 height 13
click at [519, 264] on input "Yes" at bounding box center [524, 267] width 10 height 10
radio input "true"
click at [507, 327] on textarea at bounding box center [976, 335] width 1082 height 57
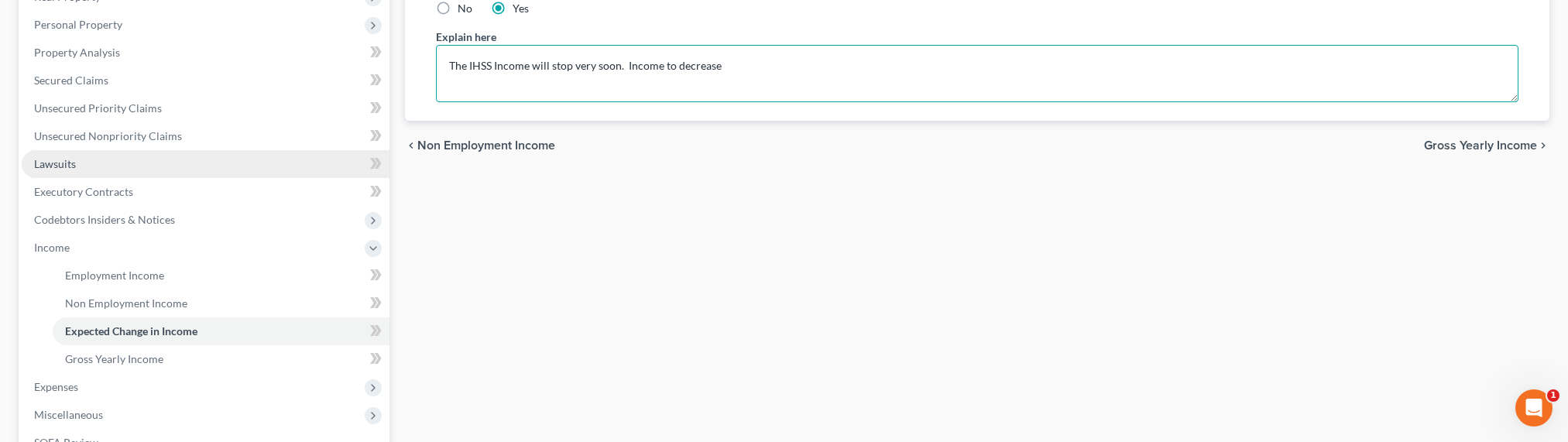
scroll to position [325, 0]
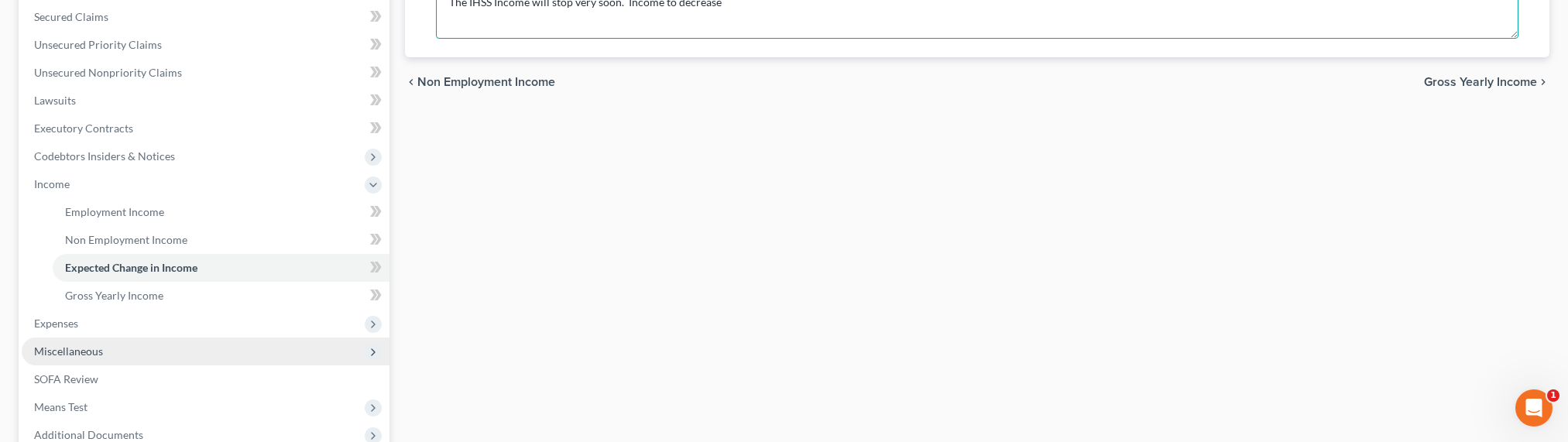
type textarea "The IHSS Income will stop very soon. Income to decrease"
click at [70, 352] on span "Miscellaneous" at bounding box center [68, 351] width 69 height 13
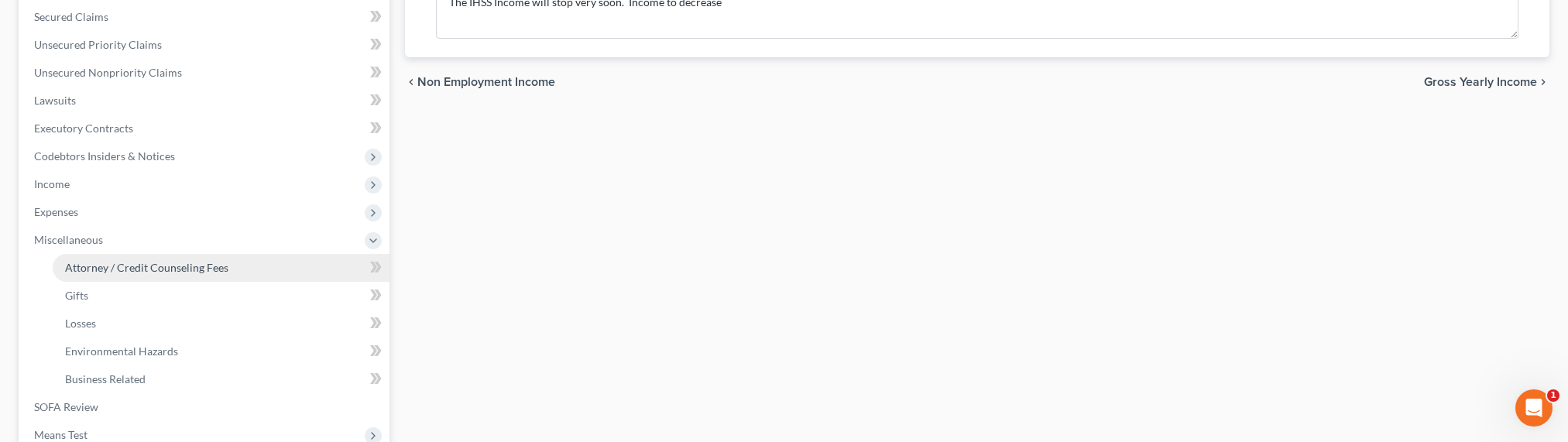
click at [100, 263] on span "Attorney / Credit Counseling Fees" at bounding box center [146, 268] width 163 height 13
